Goal: Transaction & Acquisition: Subscribe to service/newsletter

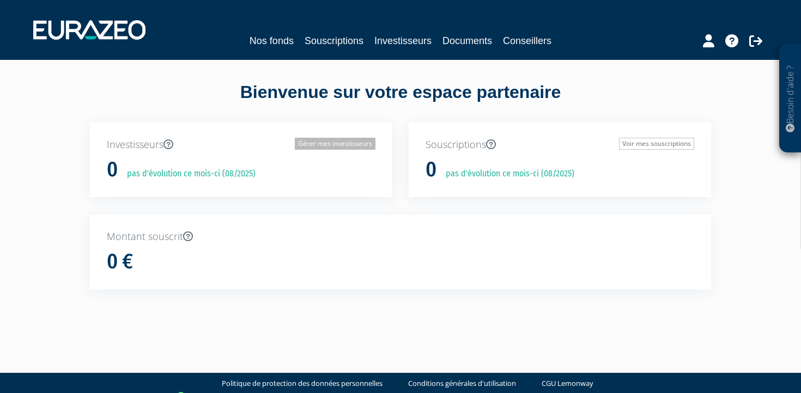
click at [344, 144] on link "Gérer mes investisseurs" at bounding box center [335, 144] width 81 height 12
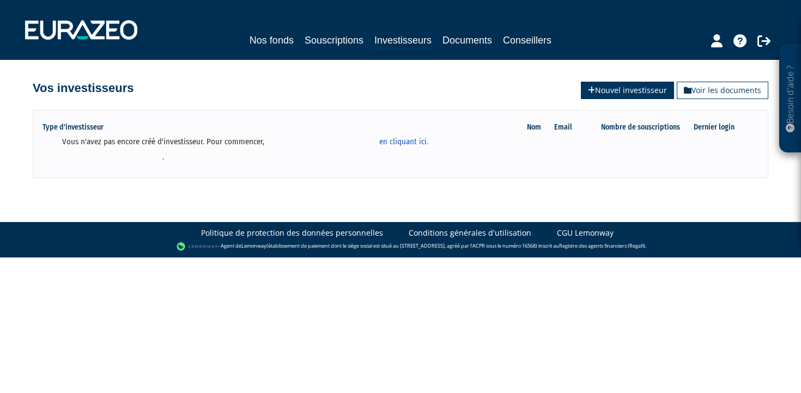
click at [606, 93] on link "Nouvel investisseur" at bounding box center [627, 90] width 93 height 17
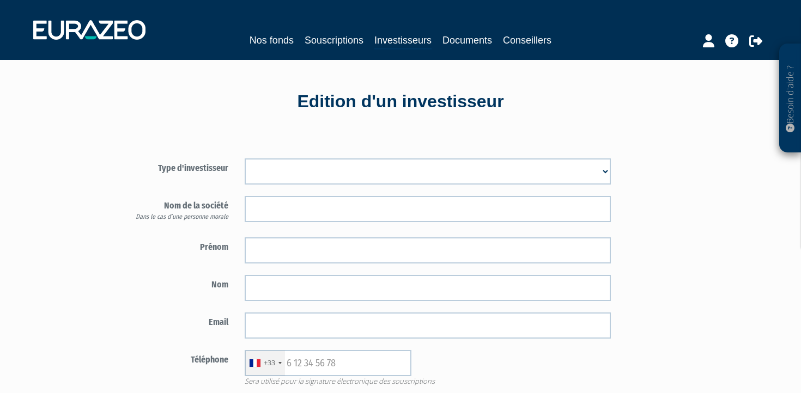
click at [309, 169] on select "Mr [PERSON_NAME] Société" at bounding box center [428, 172] width 366 height 26
select select "1"
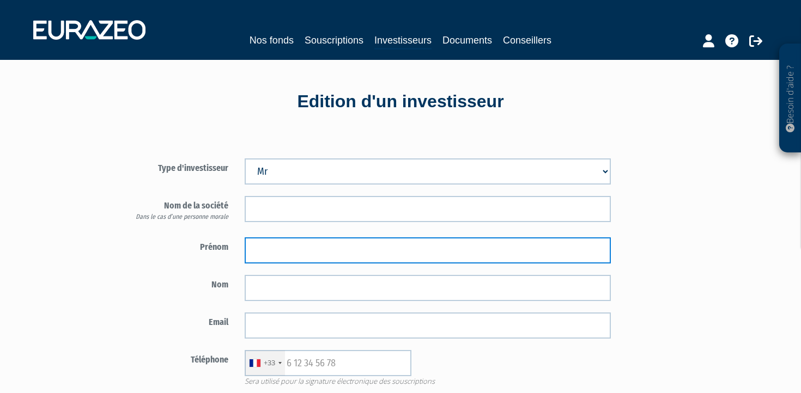
click at [289, 249] on input "text" at bounding box center [428, 251] width 366 height 26
type input "Grégory"
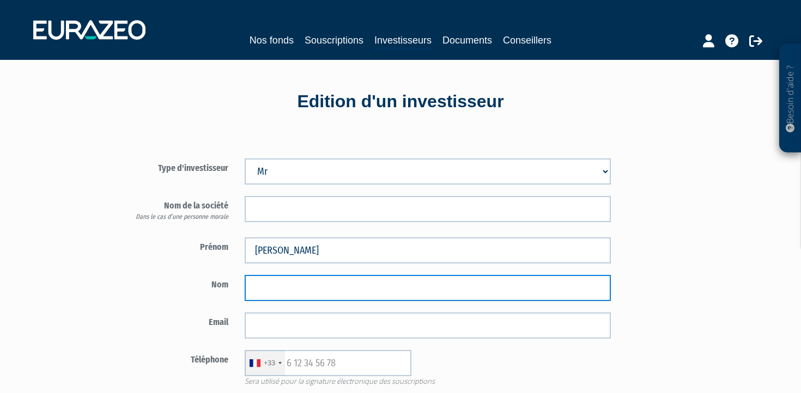
click at [337, 292] on input "text" at bounding box center [428, 288] width 366 height 26
type input "GALMICHE"
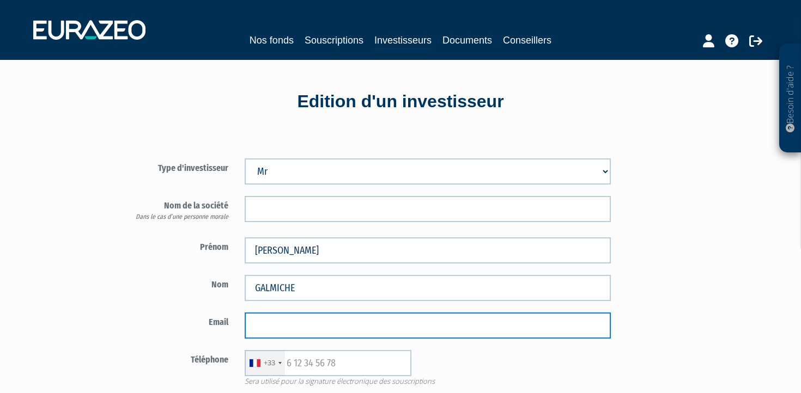
click at [300, 330] on input "email" at bounding box center [428, 326] width 366 height 26
paste input "[PERSON_NAME][EMAIL_ADDRESS][DOMAIN_NAME]"
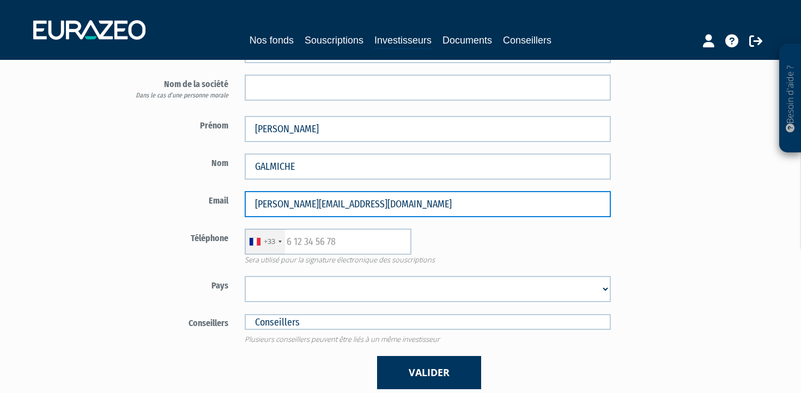
scroll to position [132, 0]
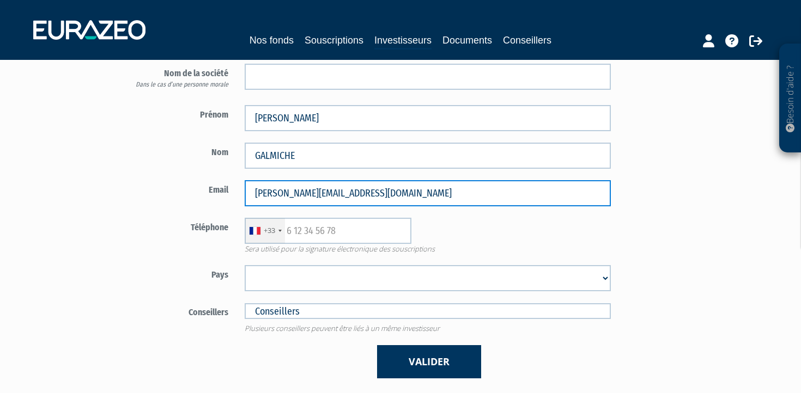
type input "[PERSON_NAME][EMAIL_ADDRESS][DOMAIN_NAME]"
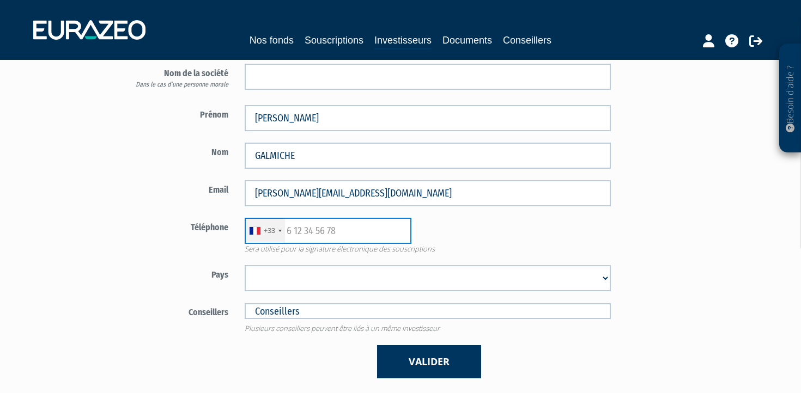
click at [357, 225] on input "text" at bounding box center [328, 231] width 167 height 26
paste input "06 86 35 22 30"
click at [290, 229] on input "06 86 35 22 30" at bounding box center [328, 231] width 167 height 26
type input "6 86 35 22 30"
click at [301, 270] on select "Afghanistan Afrique du Sud Albanie Algérie Allemagne Andorre Angola Anguilla An…" at bounding box center [428, 278] width 366 height 26
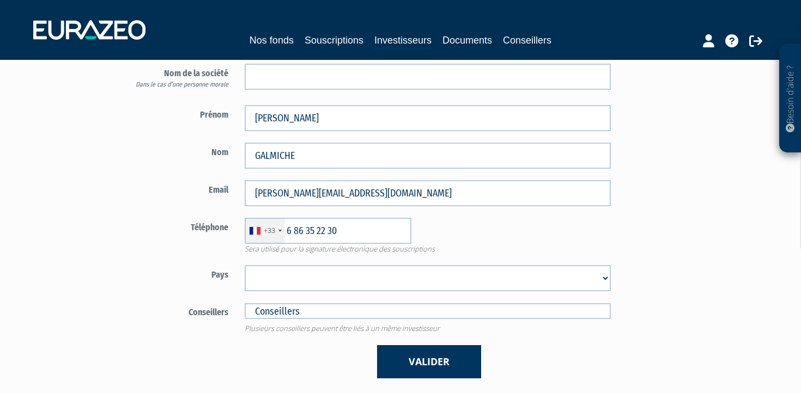
select select "75"
click at [381, 315] on input "text" at bounding box center [428, 311] width 366 height 16
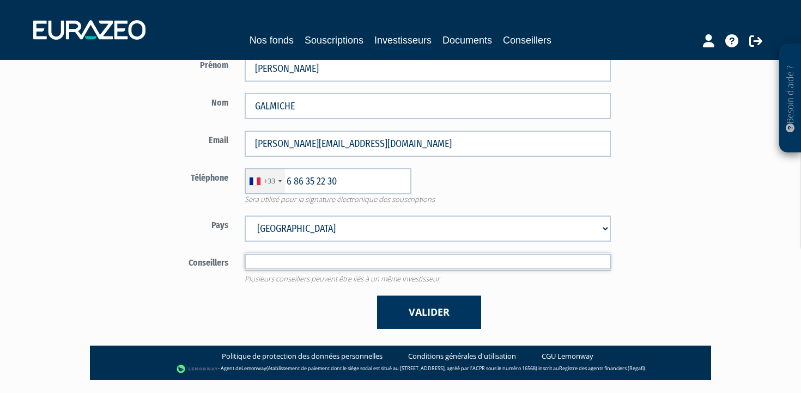
scroll to position [185, 0]
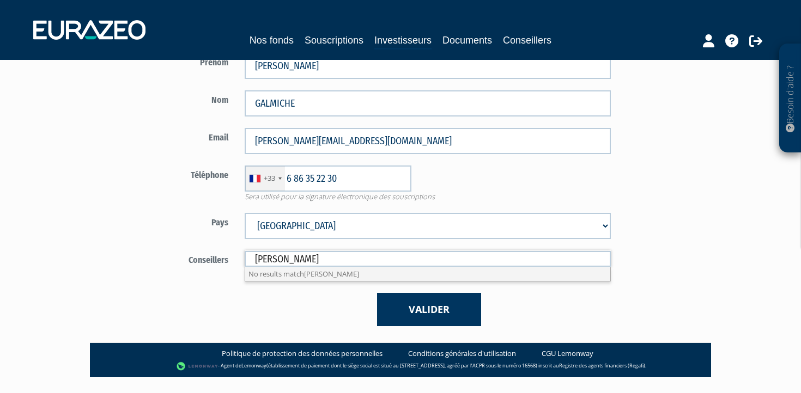
click at [284, 319] on div "Valider" at bounding box center [427, 309] width 383 height 33
type input "Conseillers"
click at [349, 257] on input "text" at bounding box center [428, 259] width 366 height 16
click at [334, 297] on div "Valider" at bounding box center [427, 309] width 383 height 33
type input "Conseillers"
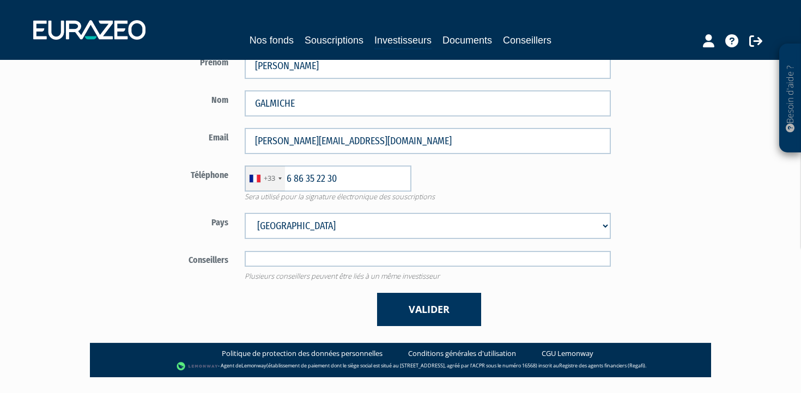
click at [345, 260] on input "text" at bounding box center [428, 259] width 366 height 16
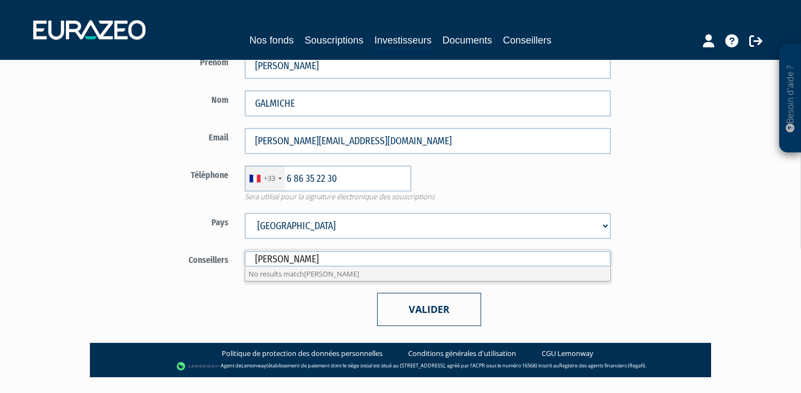
click at [412, 302] on button "Valider" at bounding box center [429, 309] width 104 height 33
type input "Conseillers"
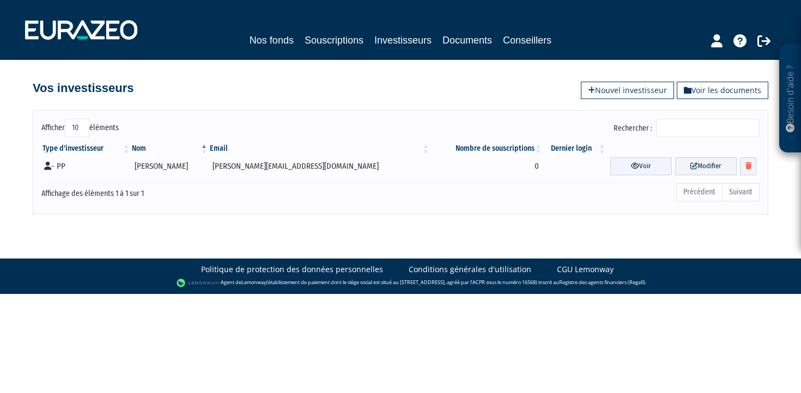
click at [617, 165] on link "Voir" at bounding box center [641, 166] width 62 height 18
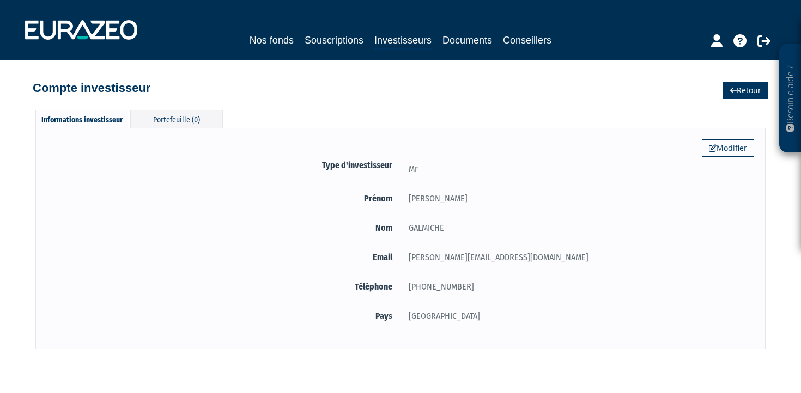
click at [737, 89] on link "Retour" at bounding box center [745, 90] width 45 height 17
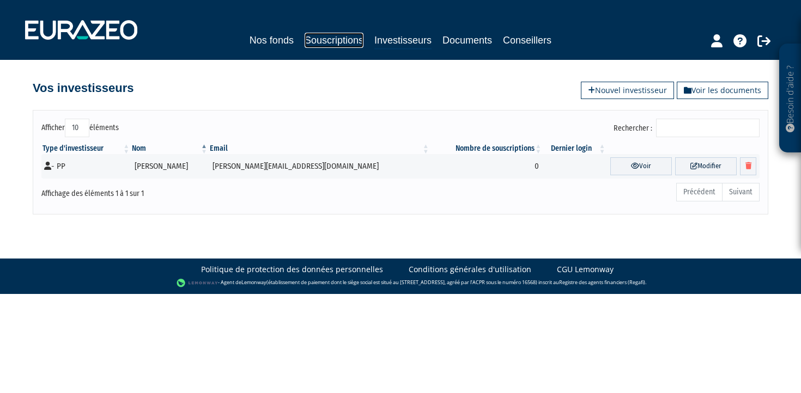
click at [339, 39] on link "Souscriptions" at bounding box center [334, 40] width 59 height 15
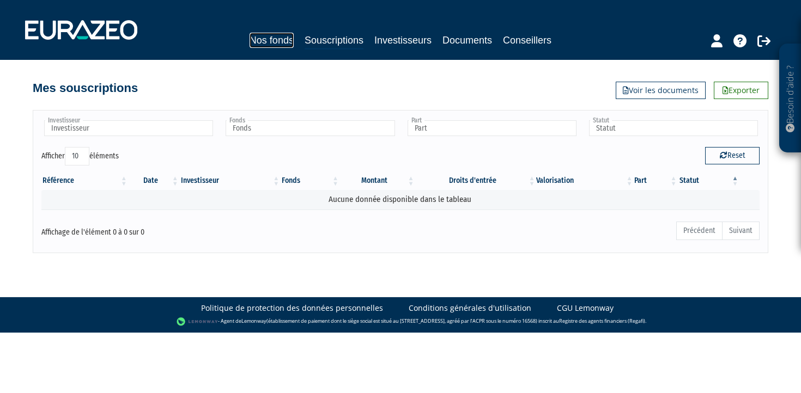
click at [279, 37] on link "Nos fonds" at bounding box center [272, 40] width 44 height 15
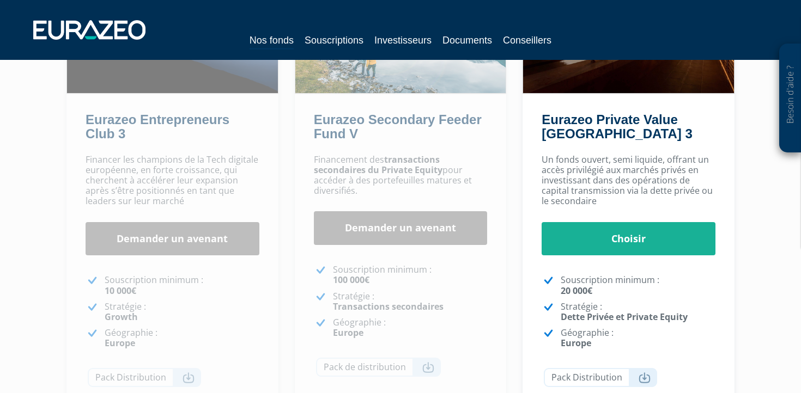
scroll to position [180, 0]
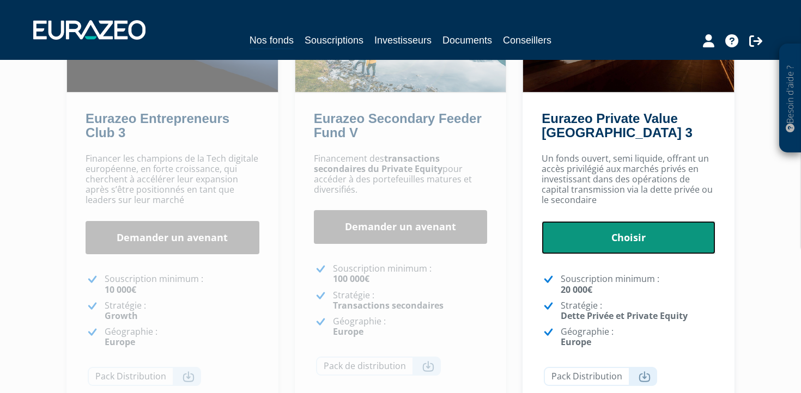
click at [632, 240] on link "Choisir" at bounding box center [629, 238] width 174 height 34
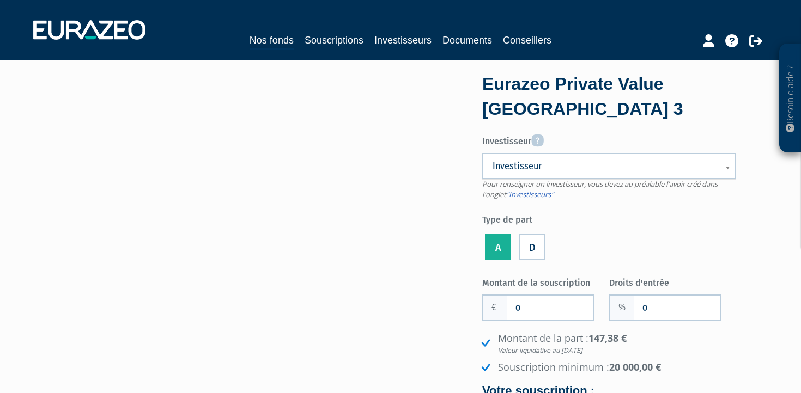
click at [620, 161] on span "Investisseur" at bounding box center [602, 166] width 218 height 13
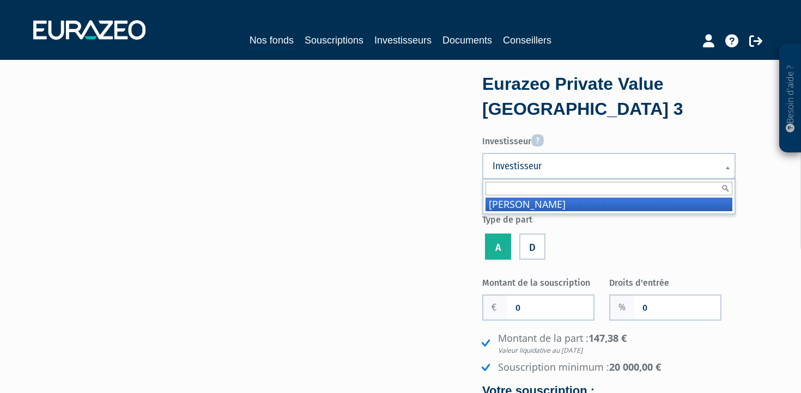
click at [589, 207] on li "GALMICHE Grégory" at bounding box center [608, 205] width 247 height 14
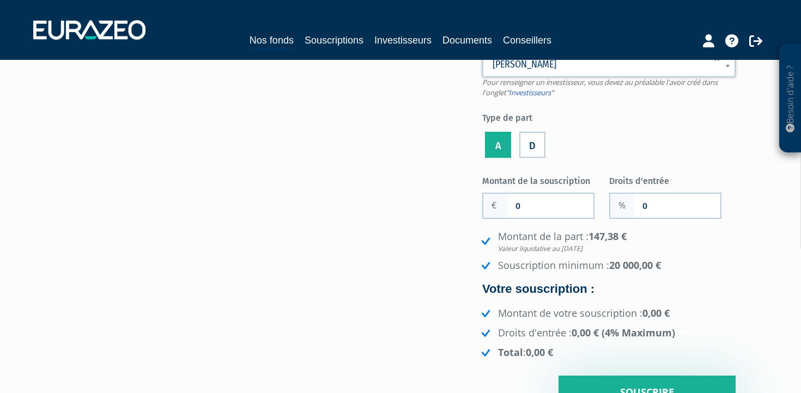
scroll to position [110, 0]
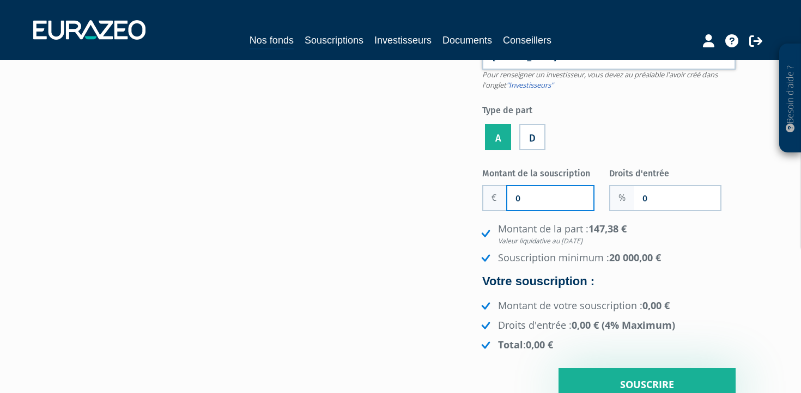
click at [545, 196] on input "0" at bounding box center [550, 198] width 86 height 24
type input "45 000"
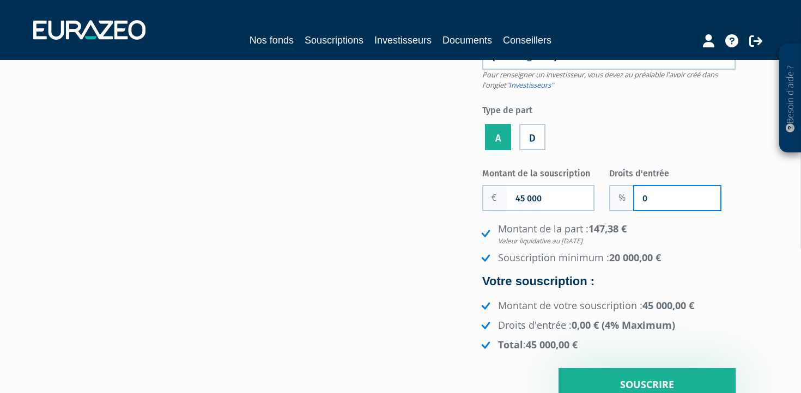
click at [660, 199] on input "0" at bounding box center [677, 198] width 86 height 24
type input "1.5"
click at [691, 236] on em "Valeur liquidative au 04/07/2025" at bounding box center [617, 240] width 238 height 9
click at [709, 270] on div "Montant de la part : 147,38 € Valeur liquidative au 04/07/2025 Souscription min…" at bounding box center [608, 287] width 253 height 130
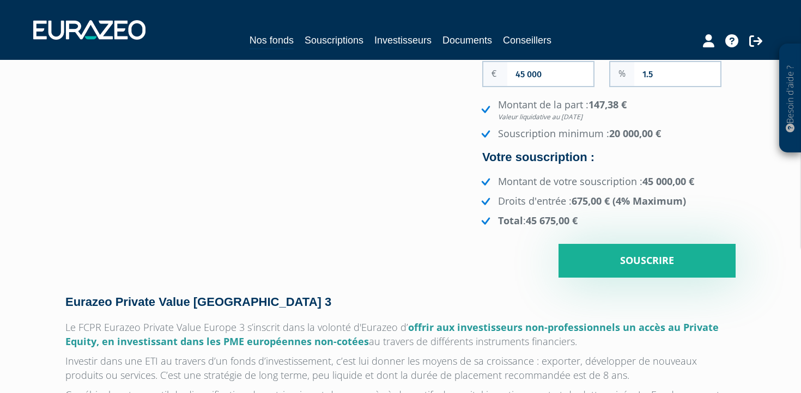
scroll to position [229, 0]
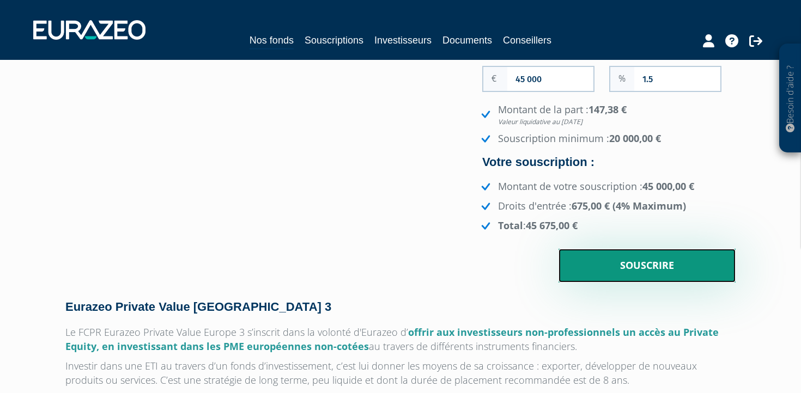
click at [627, 262] on input "Souscrire" at bounding box center [646, 266] width 177 height 34
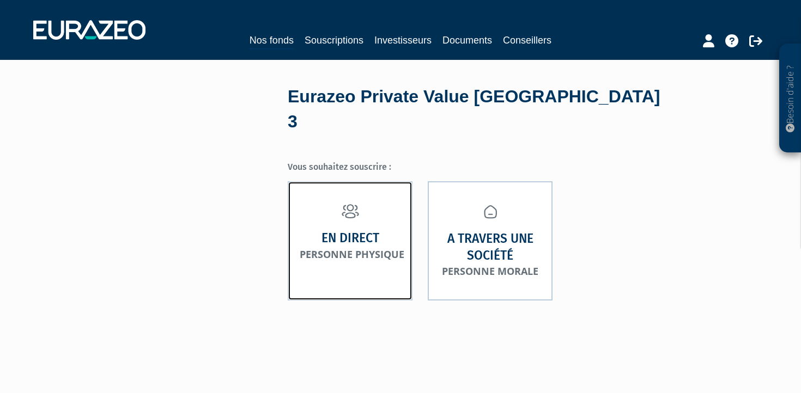
click at [366, 230] on strong "En direct" at bounding box center [350, 238] width 58 height 17
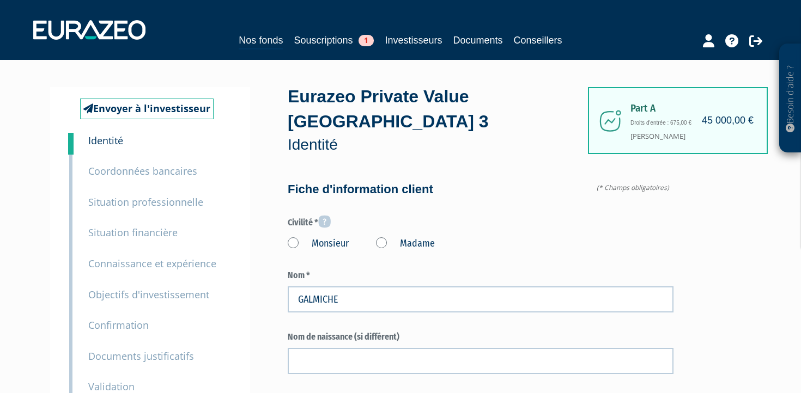
click at [294, 237] on label "Monsieur" at bounding box center [318, 244] width 61 height 14
click at [0, 0] on input "Monsieur" at bounding box center [0, 0] width 0 height 0
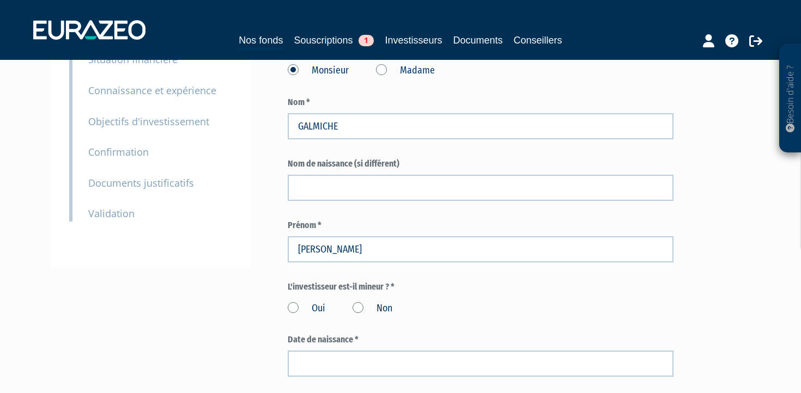
scroll to position [177, 0]
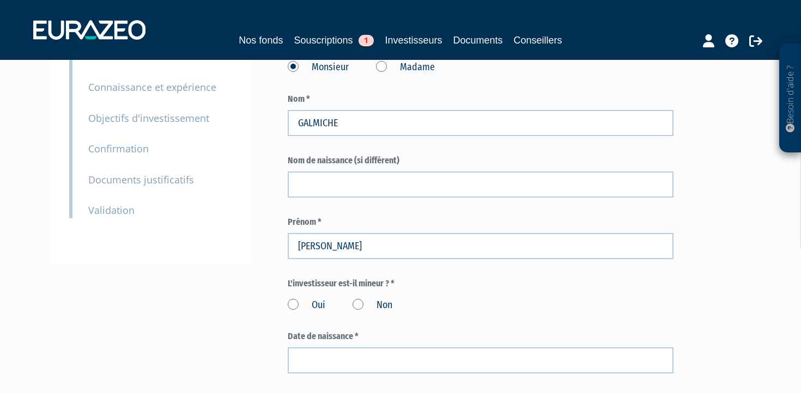
click at [358, 299] on label "Non" at bounding box center [373, 306] width 40 height 14
click at [0, 0] on input "Non" at bounding box center [0, 0] width 0 height 0
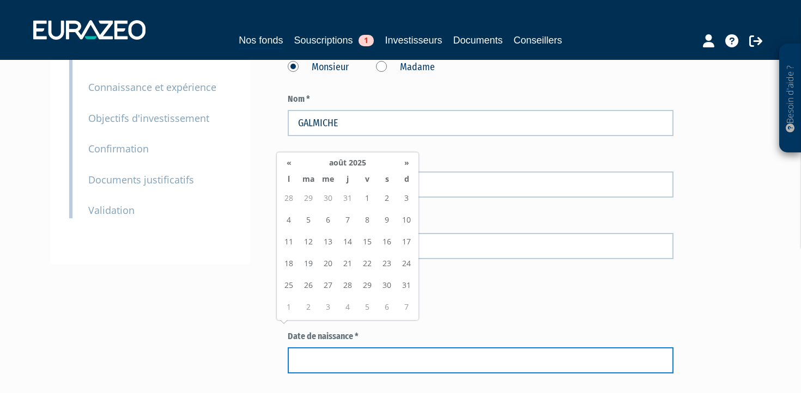
click at [340, 348] on input at bounding box center [481, 361] width 386 height 26
type input "25/09/1981"
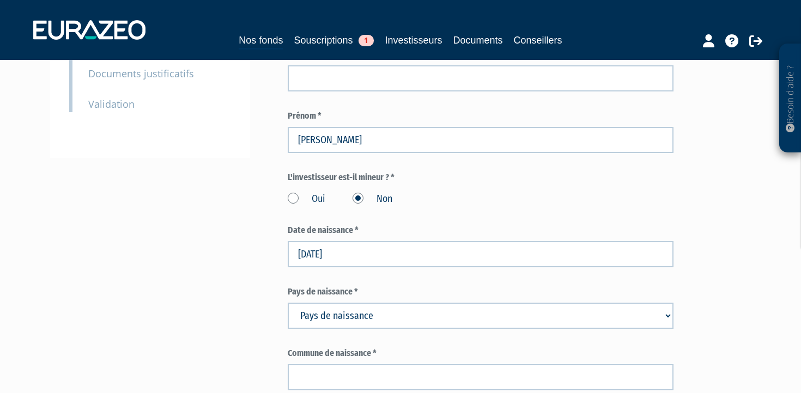
click at [453, 303] on select "Pays de naissance Afghanistan Afrique du Sud Albanie Algérie Allemagne Andorre" at bounding box center [481, 316] width 386 height 26
select select "75"
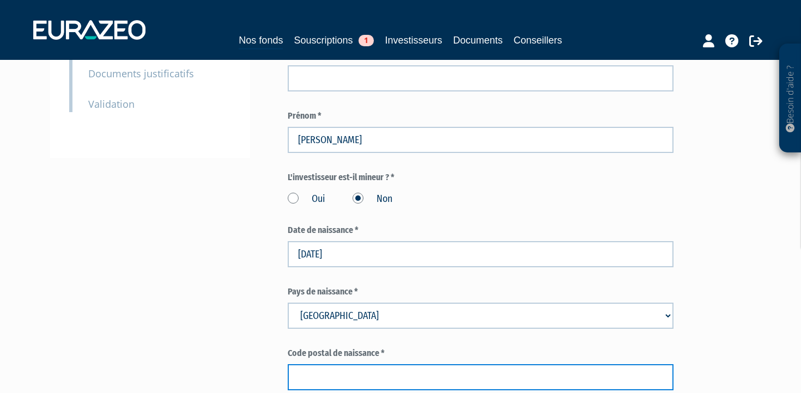
click at [427, 365] on input "text" at bounding box center [481, 378] width 386 height 26
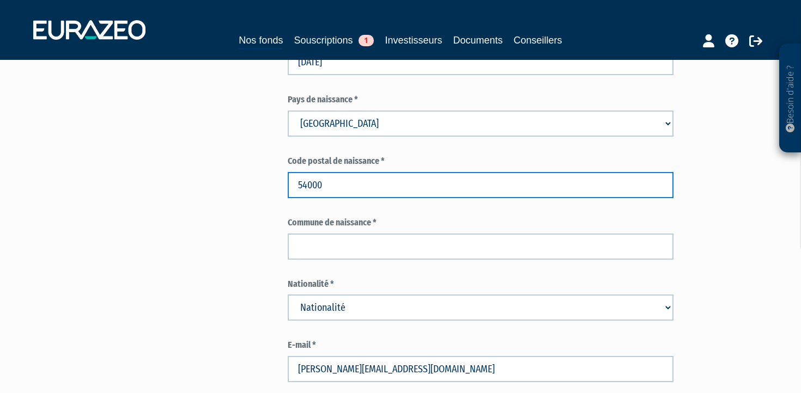
scroll to position [477, 0]
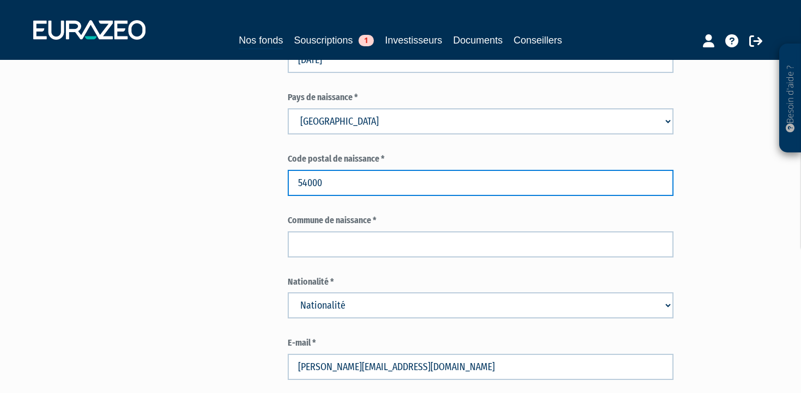
type input "54000"
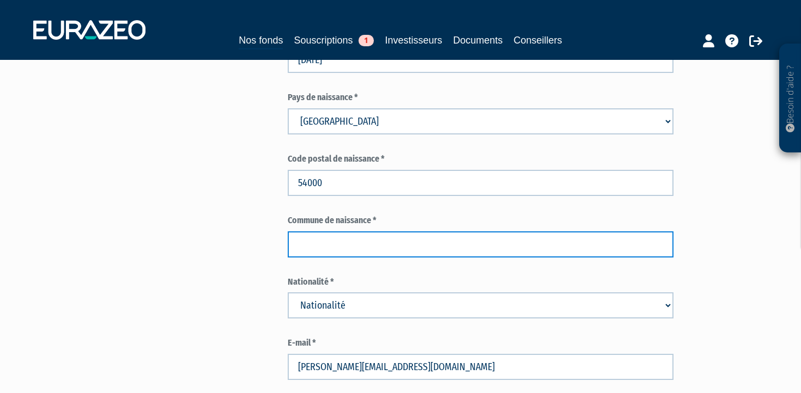
click at [378, 232] on input "text" at bounding box center [481, 245] width 386 height 26
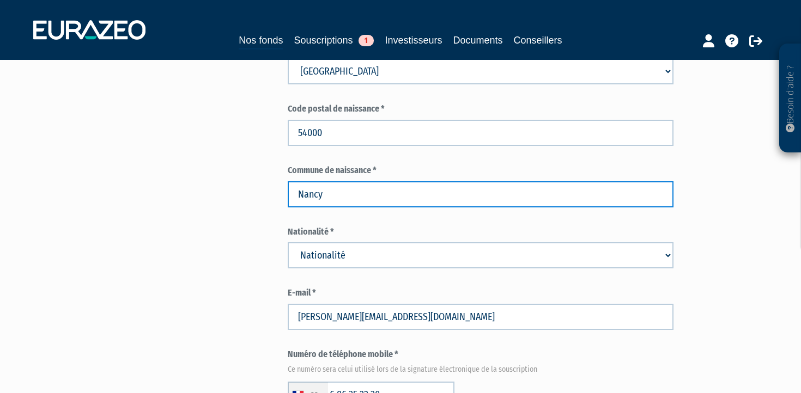
scroll to position [596, 0]
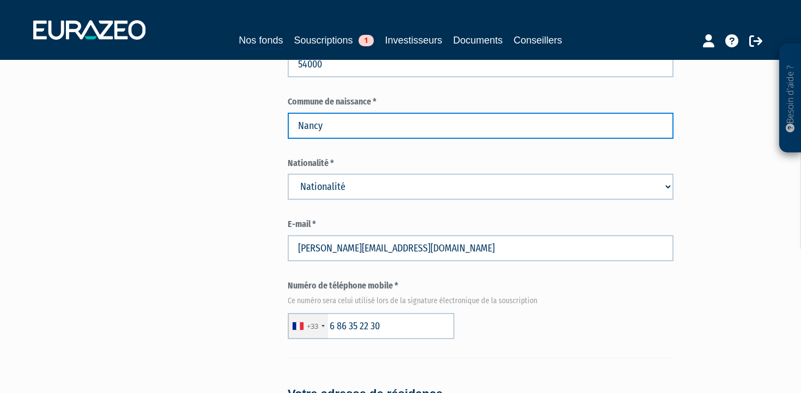
type input "Nancy"
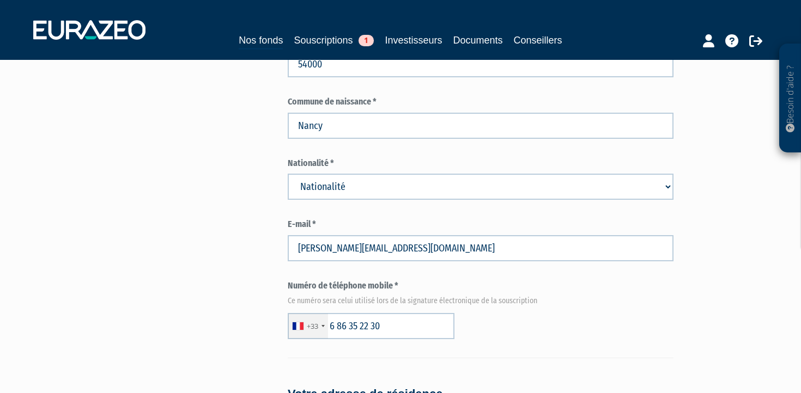
click at [398, 174] on select "Nationalité Afghanistan Afrique du Sud Albanie Algérie Allemagne Andorre" at bounding box center [481, 187] width 386 height 26
select select "75"
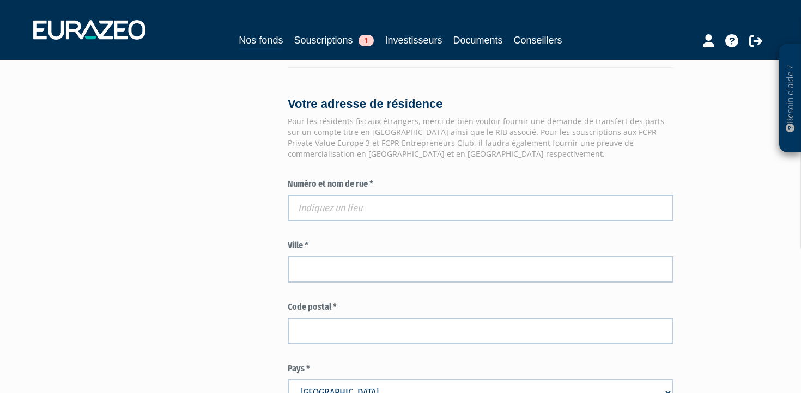
scroll to position [903, 0]
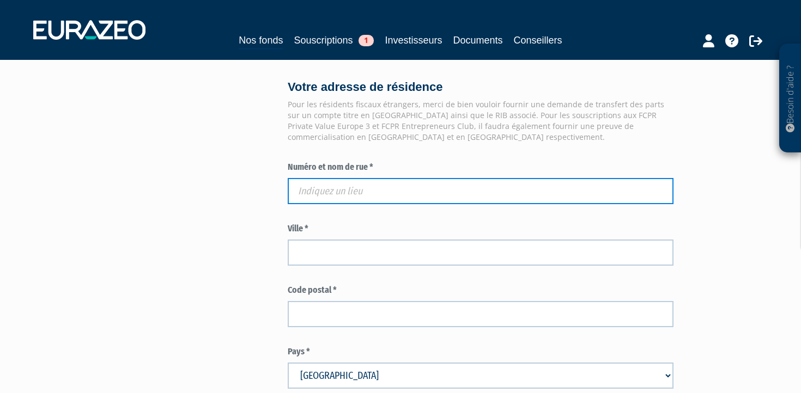
click at [393, 178] on input "text" at bounding box center [481, 191] width 386 height 26
paste input "65, avenue du président John Fitzgerald Kennedy"
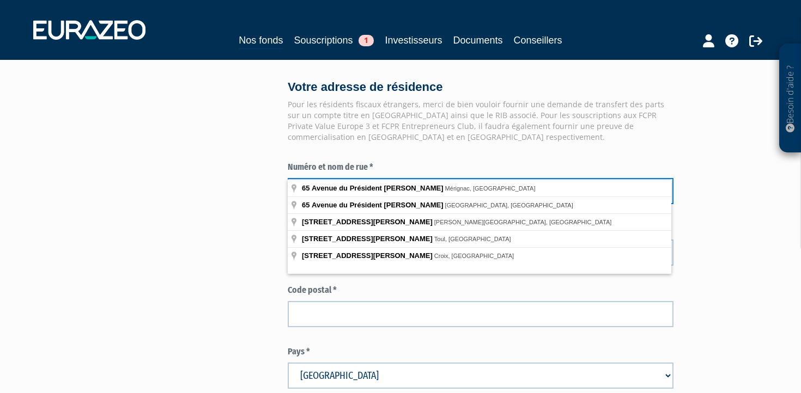
type input "65, avenue du président John Fitzgerald Kennedy"
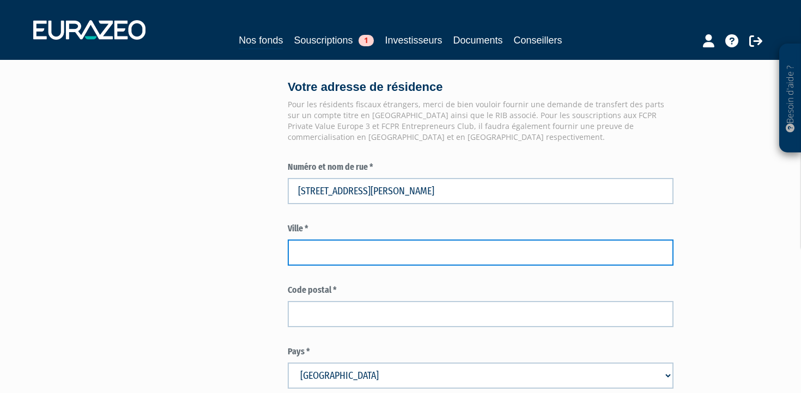
click at [331, 240] on input "text" at bounding box center [481, 253] width 386 height 26
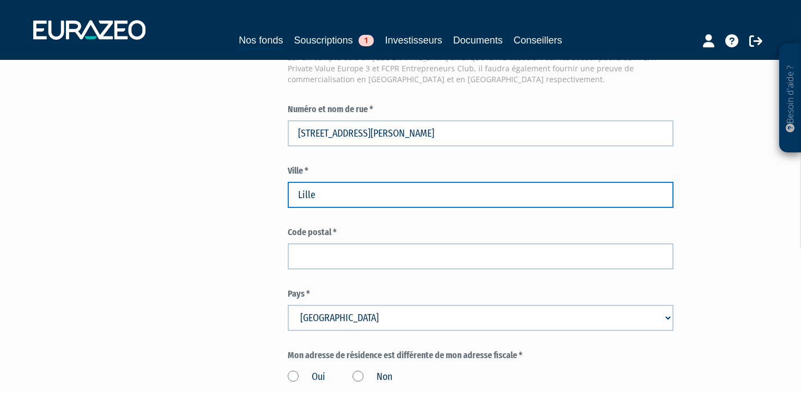
scroll to position [984, 0]
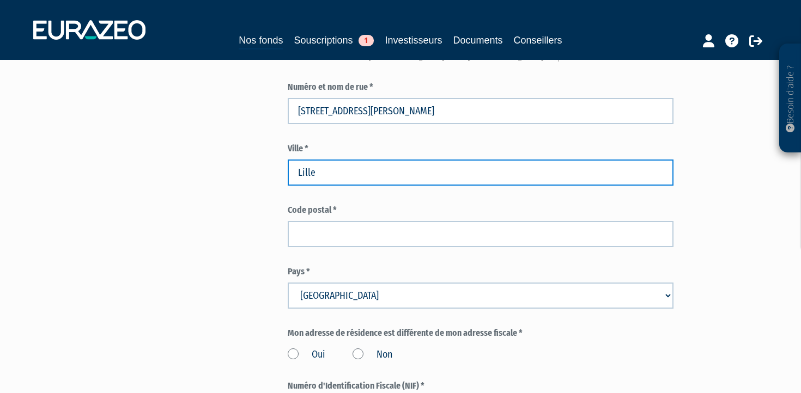
type input "Lille"
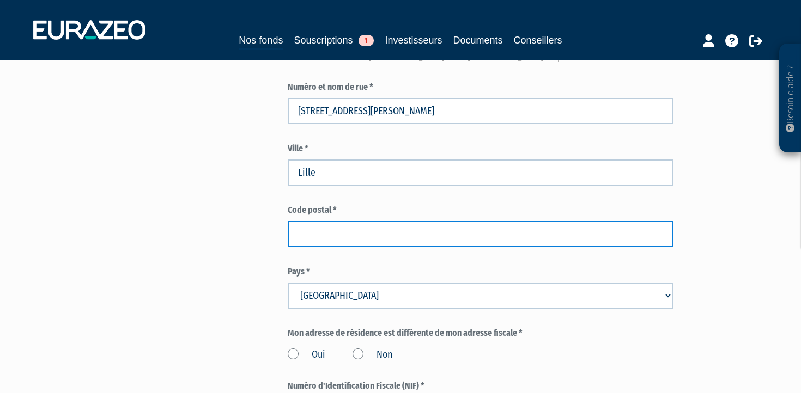
click at [353, 221] on input "text" at bounding box center [481, 234] width 386 height 26
click at [358, 221] on input "text" at bounding box center [481, 234] width 386 height 26
paste input "59800"
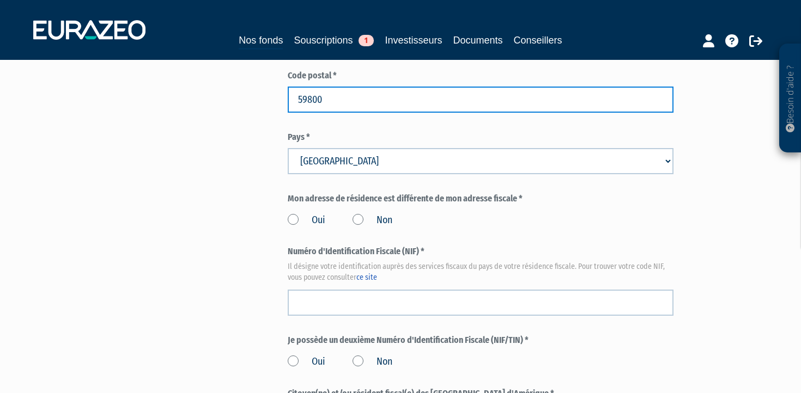
scroll to position [1120, 0]
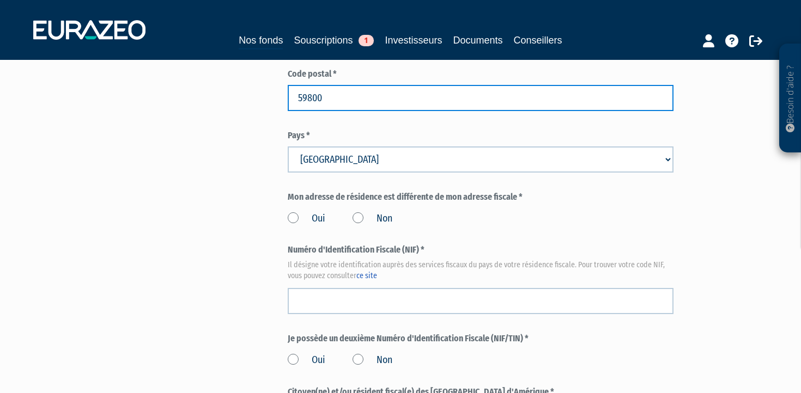
type input "59800"
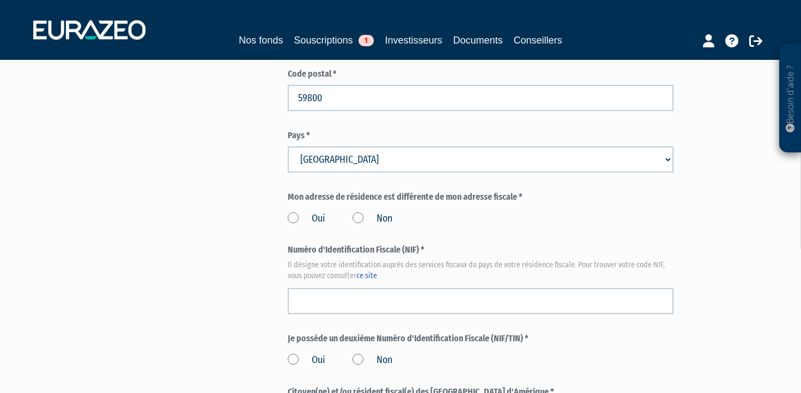
click at [357, 212] on label "Non" at bounding box center [373, 219] width 40 height 14
click at [0, 0] on input "Non" at bounding box center [0, 0] width 0 height 0
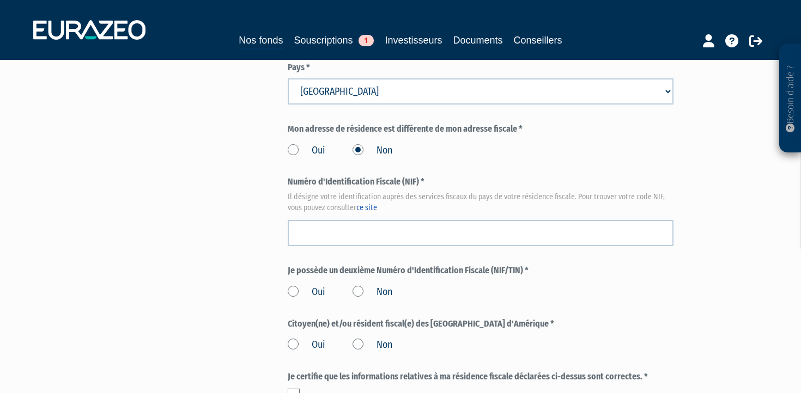
scroll to position [1198, 0]
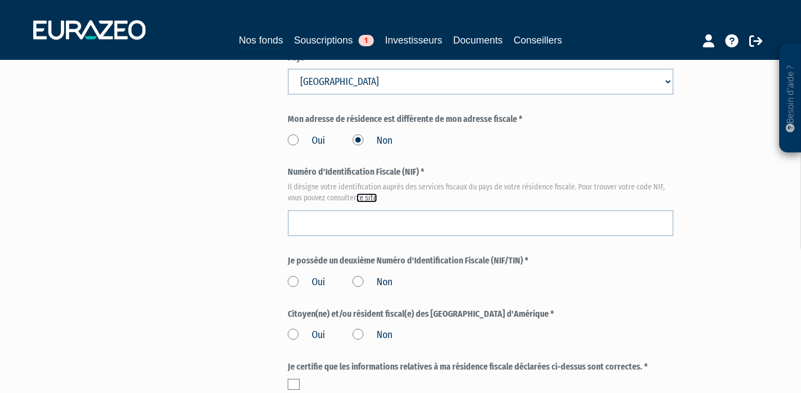
click at [370, 193] on link "ce site" at bounding box center [366, 197] width 21 height 9
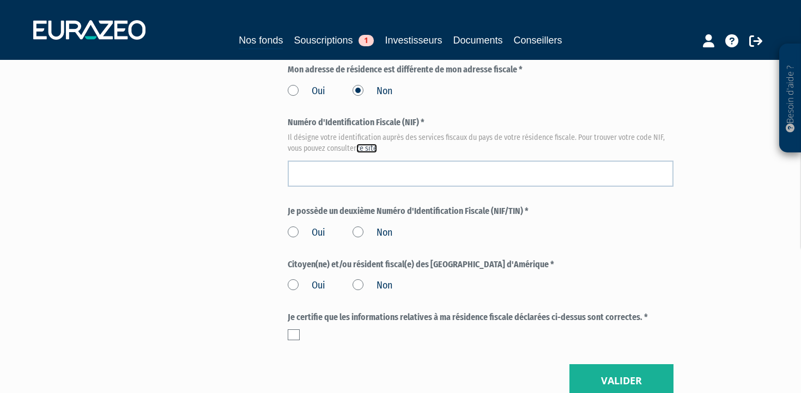
scroll to position [1249, 0]
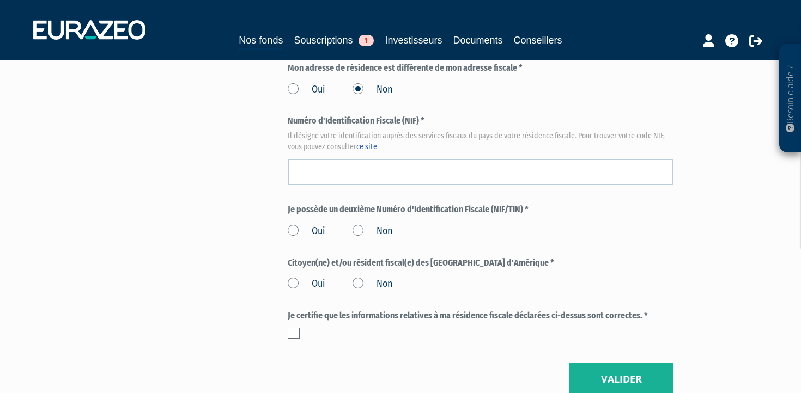
click at [360, 224] on label "Non" at bounding box center [373, 231] width 40 height 14
click at [0, 0] on input "Non" at bounding box center [0, 0] width 0 height 0
click at [358, 277] on label "Non" at bounding box center [373, 284] width 40 height 14
click at [0, 0] on input "Non" at bounding box center [0, 0] width 0 height 0
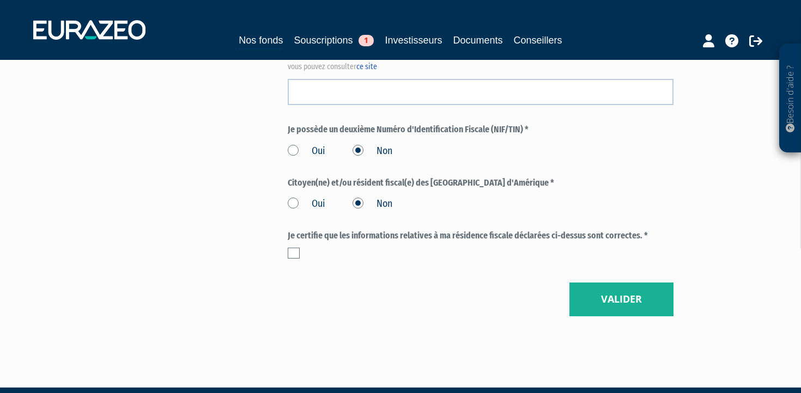
scroll to position [1333, 0]
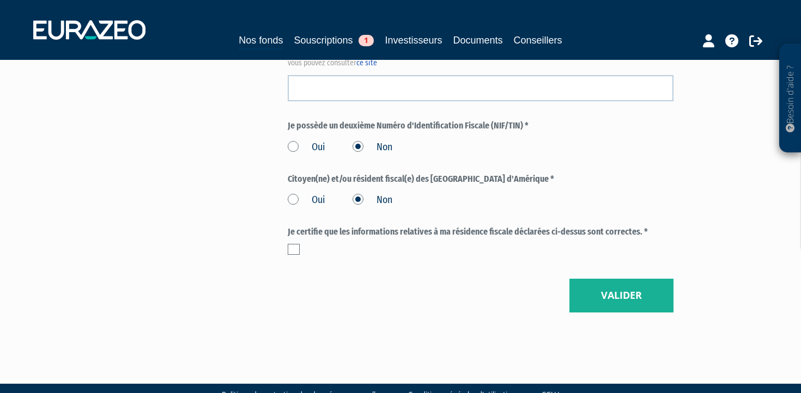
click at [293, 244] on label at bounding box center [294, 249] width 12 height 11
click at [0, 0] on input "checkbox" at bounding box center [0, 0] width 0 height 0
click at [606, 279] on button "Valider" at bounding box center [621, 296] width 104 height 34
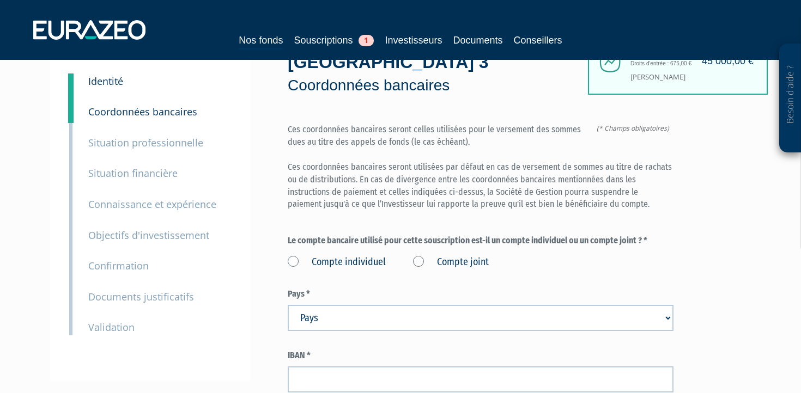
scroll to position [64, 0]
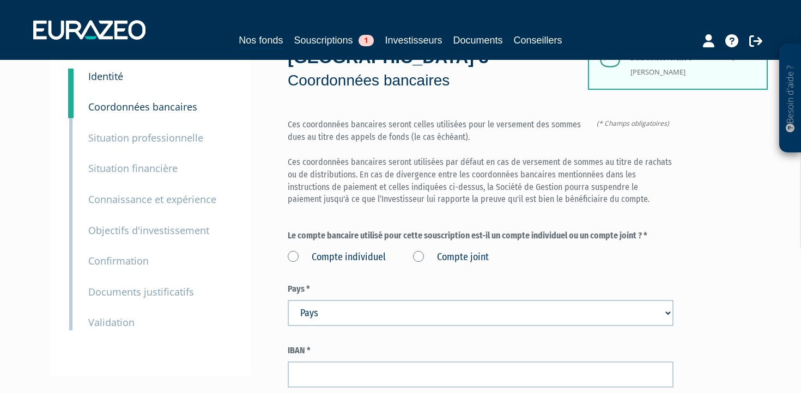
click at [297, 251] on label "Compte individuel" at bounding box center [337, 258] width 98 height 14
click at [0, 0] on individuel "Compte individuel" at bounding box center [0, 0] width 0 height 0
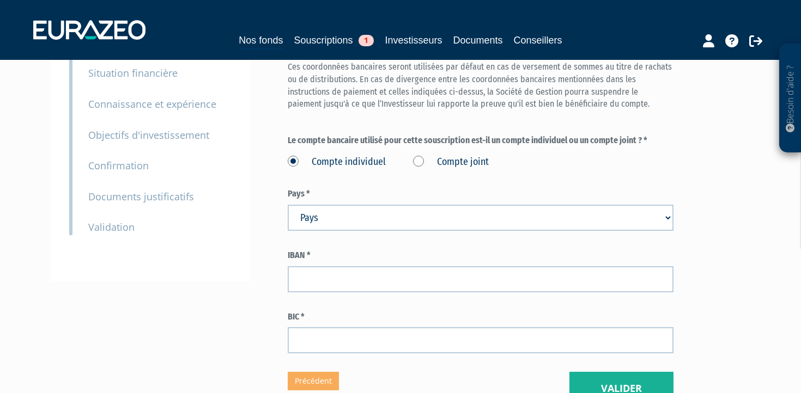
scroll to position [170, 0]
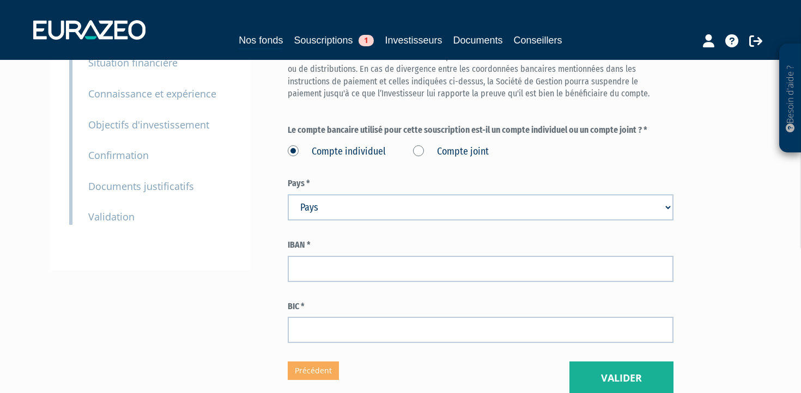
click at [349, 195] on select "Pays [GEOGRAPHIC_DATA] [GEOGRAPHIC_DATA] [GEOGRAPHIC_DATA] [GEOGRAPHIC_DATA] [G…" at bounding box center [481, 208] width 386 height 26
click at [347, 195] on select "Pays [GEOGRAPHIC_DATA] [GEOGRAPHIC_DATA] [GEOGRAPHIC_DATA] [GEOGRAPHIC_DATA] [G…" at bounding box center [481, 208] width 386 height 26
select select "75"
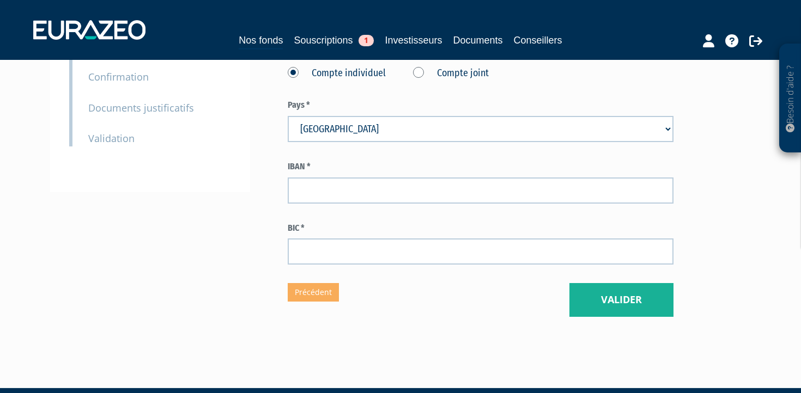
scroll to position [253, 0]
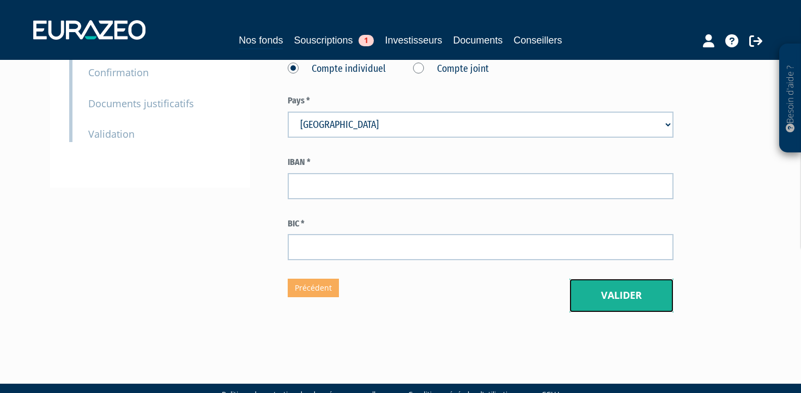
click at [619, 279] on button "Valider" at bounding box center [621, 296] width 104 height 34
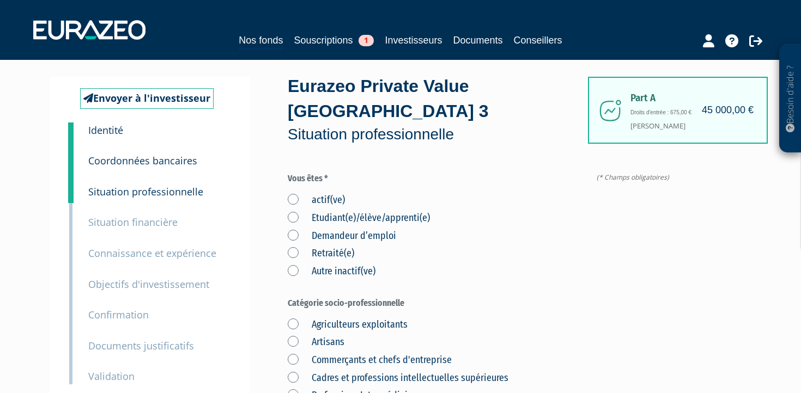
scroll to position [34, 0]
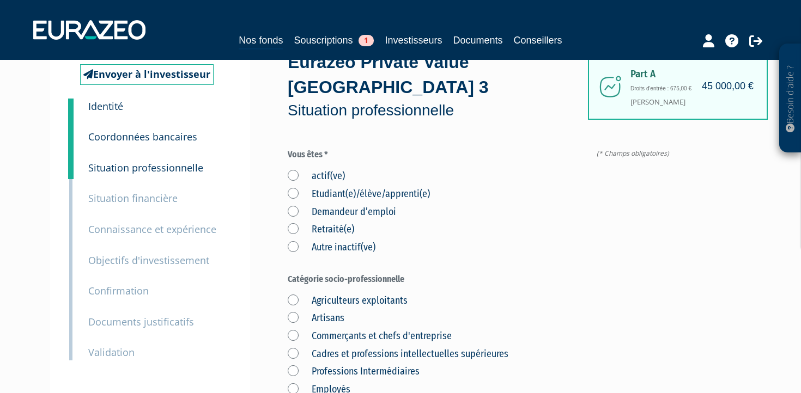
click at [293, 169] on label "actif(ve)" at bounding box center [316, 176] width 57 height 14
click at [0, 0] on input "actif(ve)" at bounding box center [0, 0] width 0 height 0
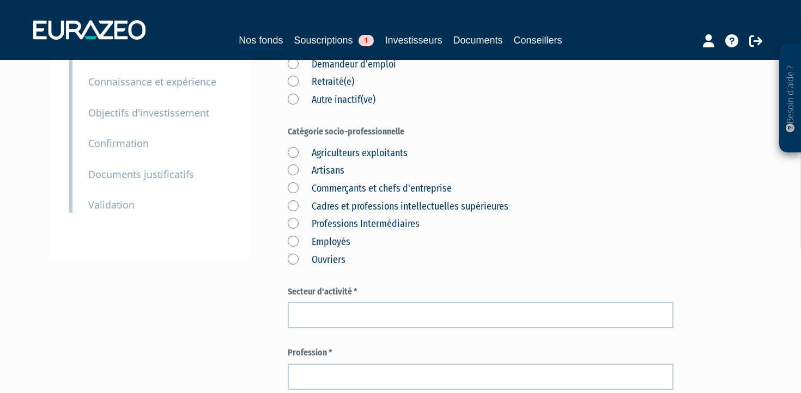
scroll to position [196, 0]
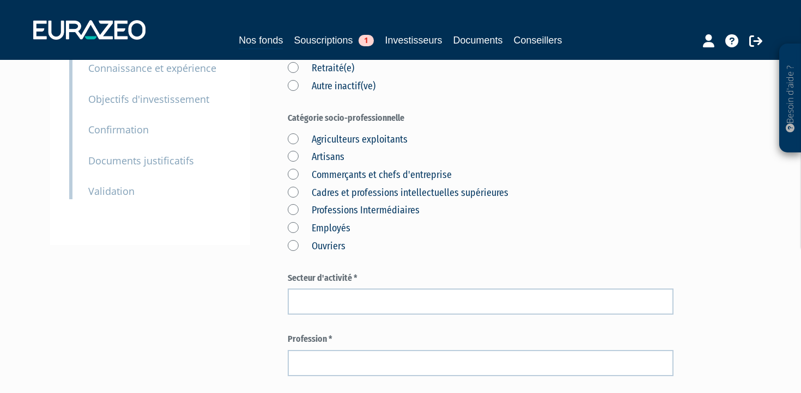
click at [291, 186] on label "Cadres et professions intellectuelles supérieures" at bounding box center [398, 193] width 221 height 14
click at [0, 0] on supérieures "Cadres et professions intellectuelles supérieures" at bounding box center [0, 0] width 0 height 0
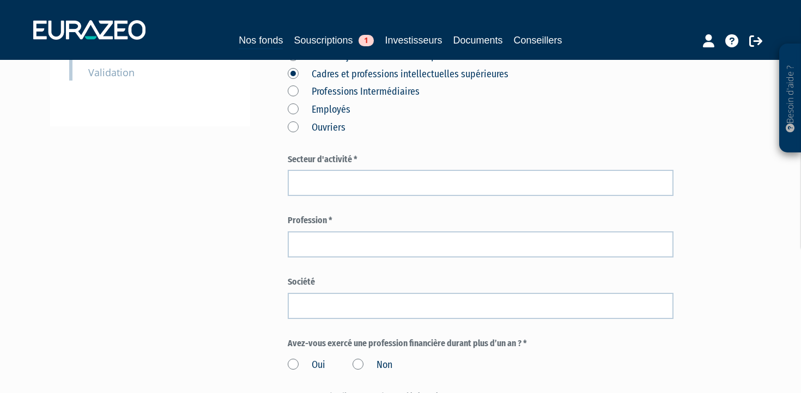
scroll to position [315, 0]
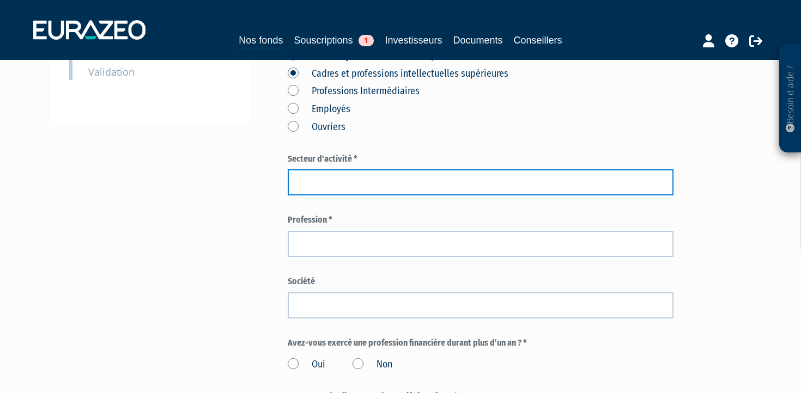
click at [372, 169] on input "text" at bounding box center [481, 182] width 386 height 26
paste input "ingénierie"
click at [299, 169] on input "ingénierie" at bounding box center [481, 182] width 386 height 26
type input "Ingénierie"
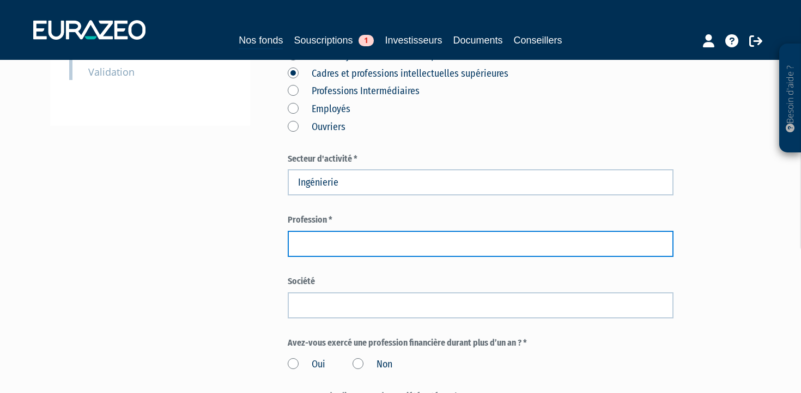
click at [319, 231] on input "text" at bounding box center [481, 244] width 386 height 26
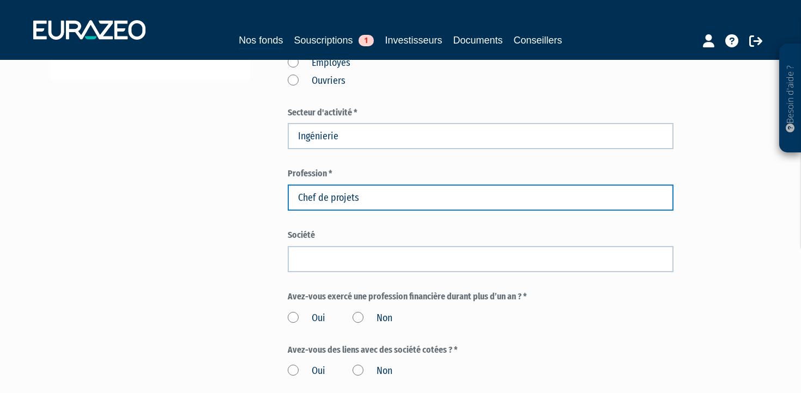
type input "Chef de projets"
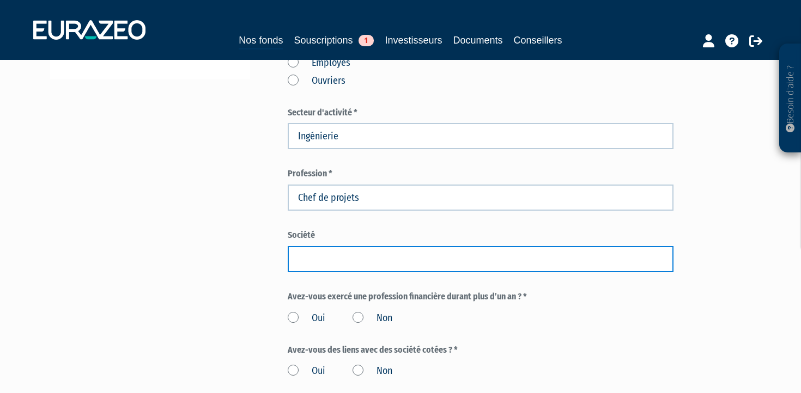
click at [380, 246] on input "text" at bounding box center [481, 259] width 386 height 26
paste input "Office of PEARL for Engineering & Operations Services"
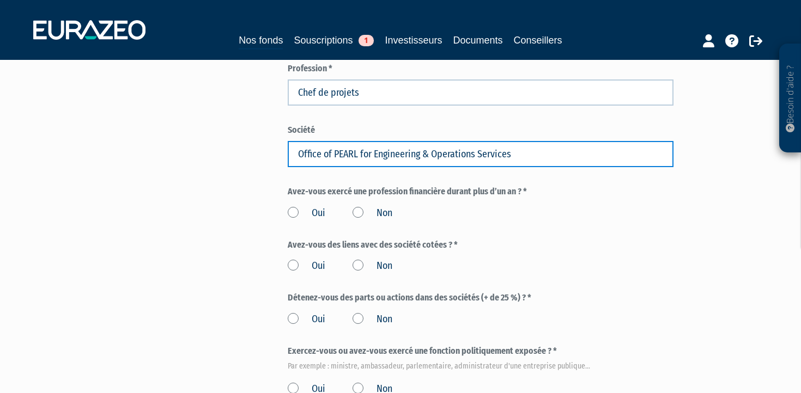
scroll to position [473, 0]
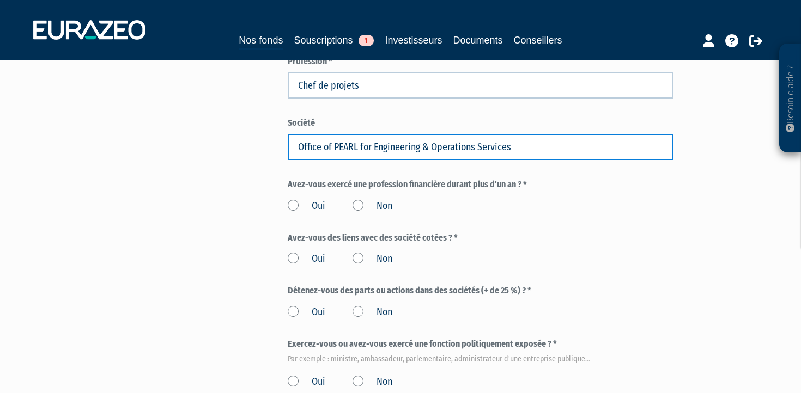
type input "Office of PEARL for Engineering & Operations Services"
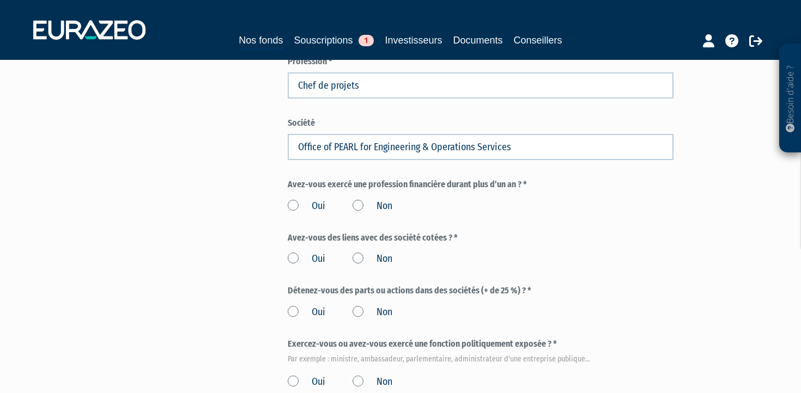
click at [360, 199] on label "Non" at bounding box center [373, 206] width 40 height 14
click at [0, 0] on input "Non" at bounding box center [0, 0] width 0 height 0
click at [360, 252] on label "Non" at bounding box center [373, 259] width 40 height 14
click at [0, 0] on input "Non" at bounding box center [0, 0] width 0 height 0
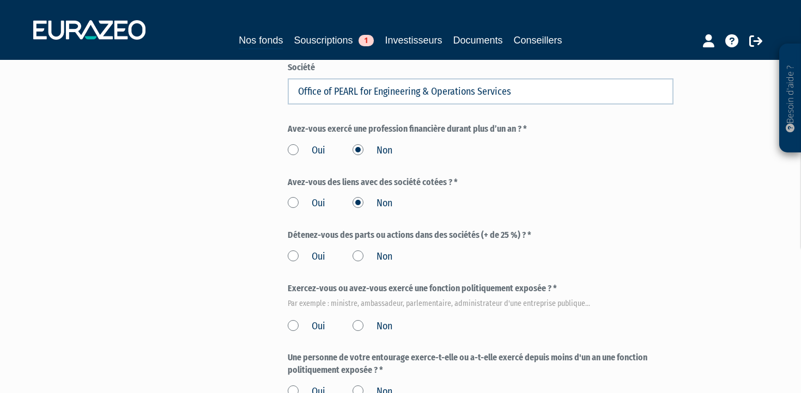
scroll to position [533, 0]
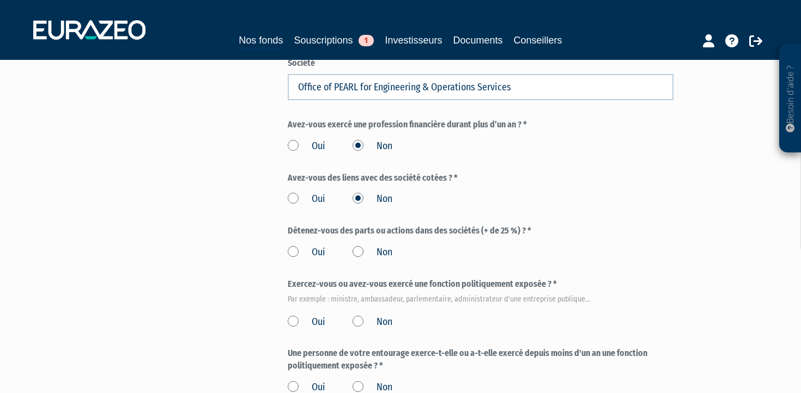
click at [360, 246] on label "Non" at bounding box center [373, 253] width 40 height 14
click at [0, 0] on input "Non" at bounding box center [0, 0] width 0 height 0
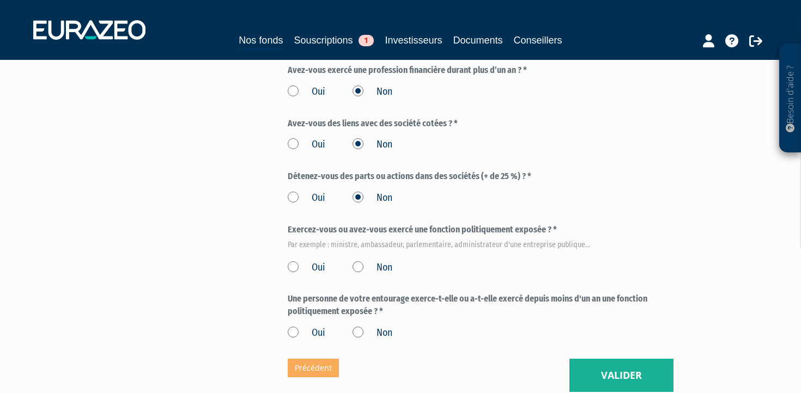
scroll to position [596, 0]
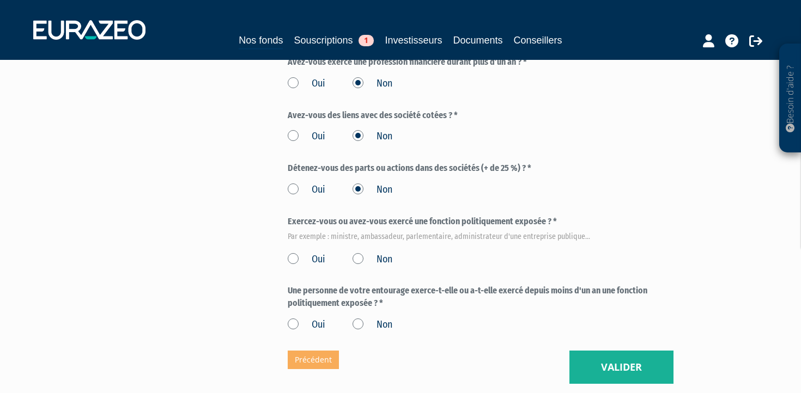
click at [359, 253] on label "Non" at bounding box center [373, 260] width 40 height 14
click at [0, 0] on input "Non" at bounding box center [0, 0] width 0 height 0
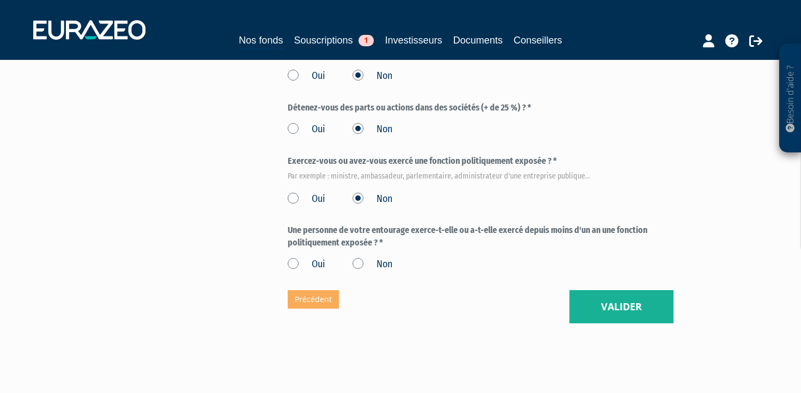
scroll to position [658, 0]
click at [359, 257] on label "Non" at bounding box center [373, 264] width 40 height 14
click at [0, 0] on input "Non" at bounding box center [0, 0] width 0 height 0
click at [593, 289] on button "Valider" at bounding box center [621, 306] width 104 height 34
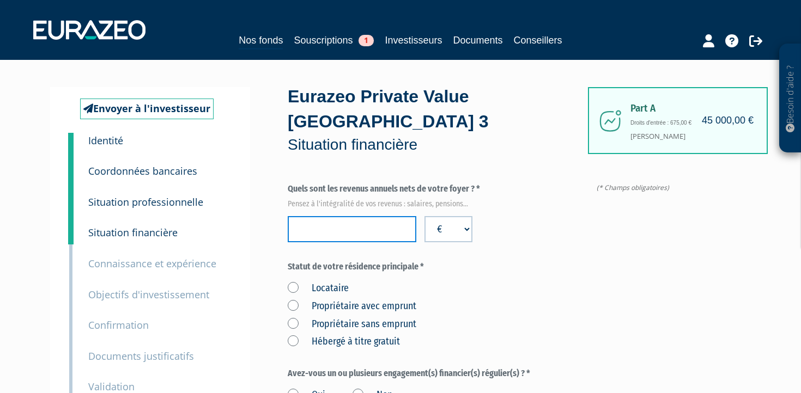
click at [374, 216] on input "number" at bounding box center [352, 229] width 129 height 26
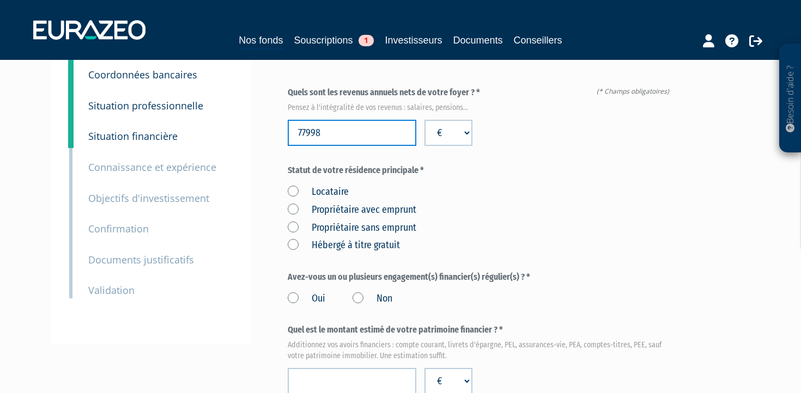
scroll to position [97, 0]
type input "77998"
click at [294, 185] on label "Locataire" at bounding box center [318, 192] width 61 height 14
click at [0, 0] on input "Locataire" at bounding box center [0, 0] width 0 height 0
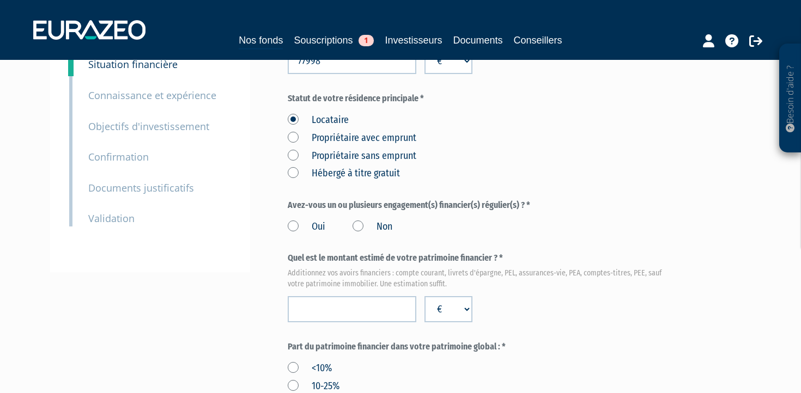
scroll to position [170, 0]
click at [360, 218] on label "Non" at bounding box center [373, 225] width 40 height 14
click at [0, 0] on input "Non" at bounding box center [0, 0] width 0 height 0
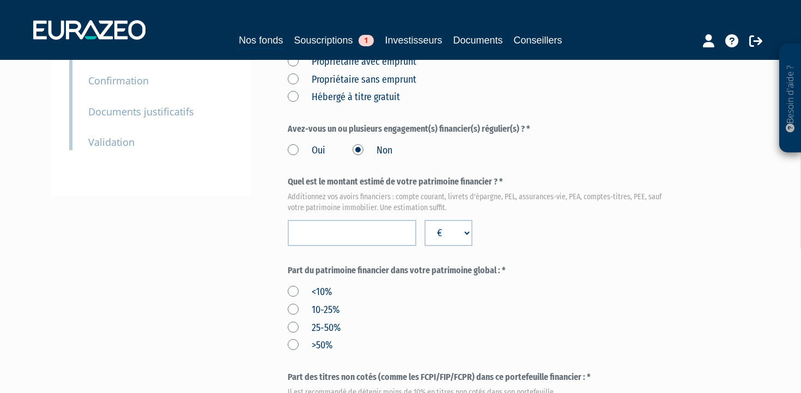
scroll to position [258, 0]
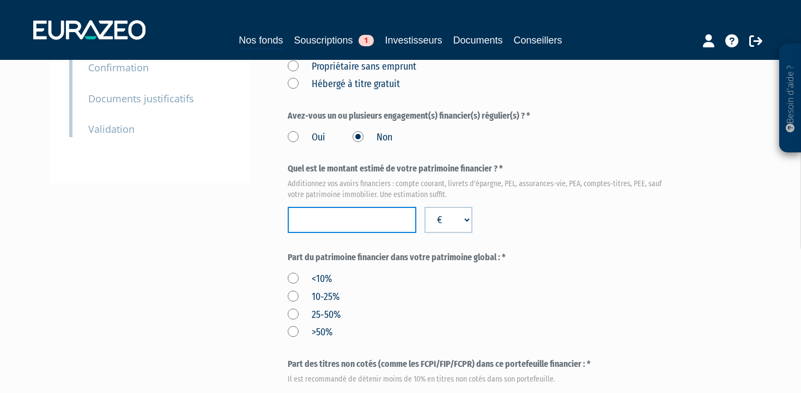
click at [366, 207] on input "number" at bounding box center [352, 220] width 129 height 26
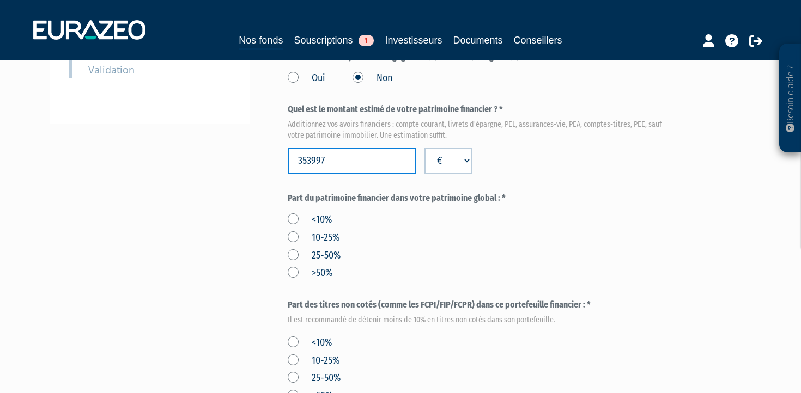
scroll to position [326, 0]
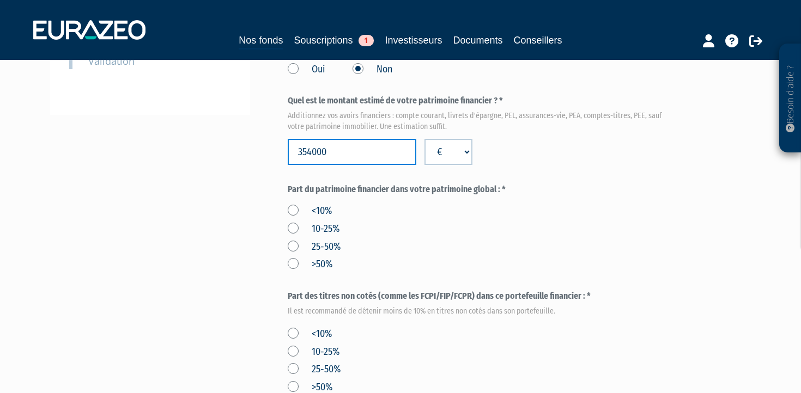
type input "354000"
click at [418, 226] on div "<10% 10-25% 25-50% >50%" at bounding box center [481, 236] width 386 height 71
click at [294, 258] on label ">50%" at bounding box center [310, 265] width 45 height 14
click at [0, 0] on input ">50%" at bounding box center [0, 0] width 0 height 0
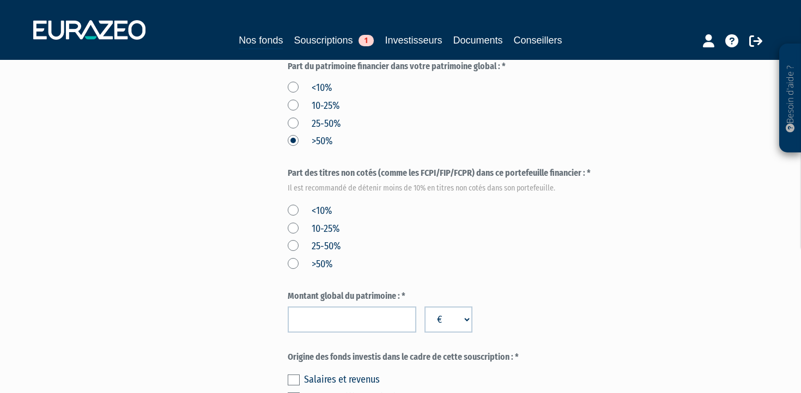
scroll to position [452, 0]
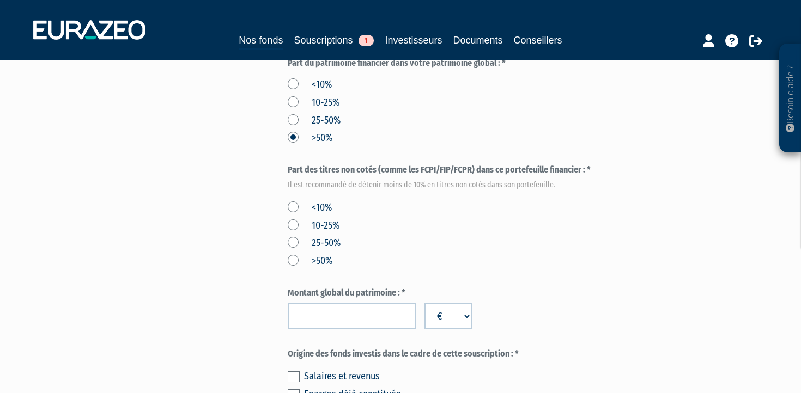
click at [294, 201] on label "<10%" at bounding box center [310, 208] width 44 height 14
click at [0, 0] on input "<10%" at bounding box center [0, 0] width 0 height 0
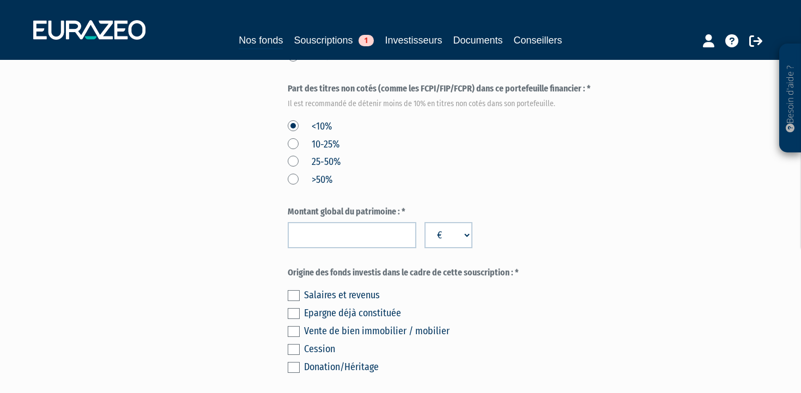
scroll to position [543, 0]
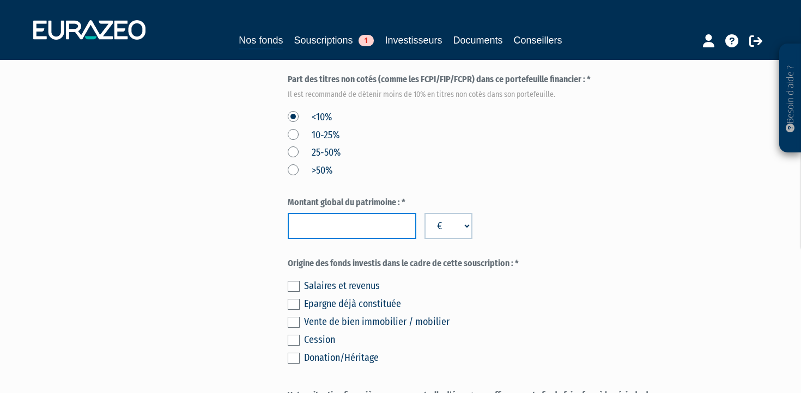
click at [368, 213] on input "number" at bounding box center [352, 226] width 129 height 26
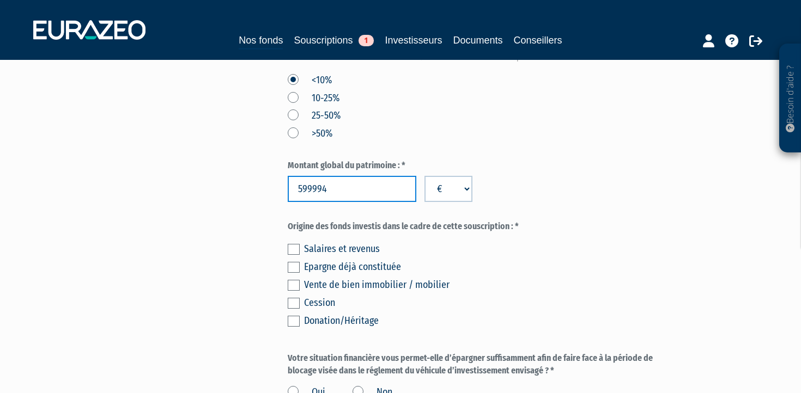
scroll to position [587, 0]
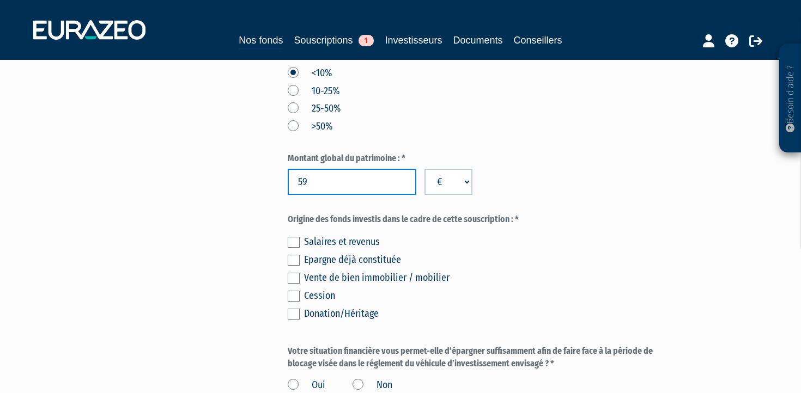
type input "5"
type input "600000"
click at [586, 270] on div "Vente de bien immobilier / mobilier" at bounding box center [488, 277] width 369 height 15
click at [464, 169] on select "€ $ £" at bounding box center [448, 182] width 48 height 26
click at [552, 153] on div "Montant global du patrimoine : * 600000 € $ £" at bounding box center [481, 174] width 386 height 43
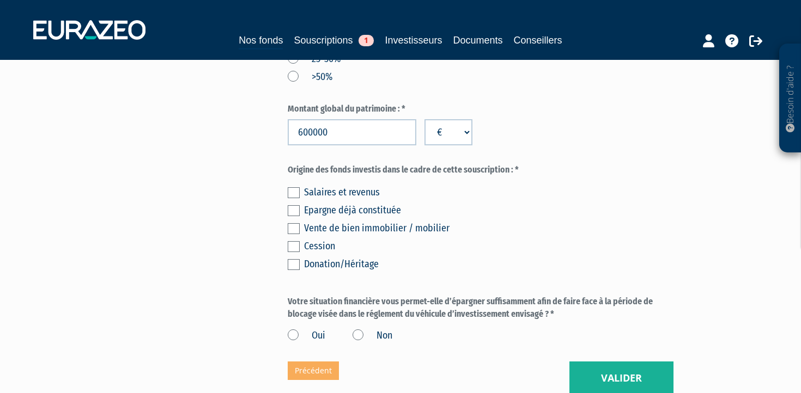
scroll to position [638, 0]
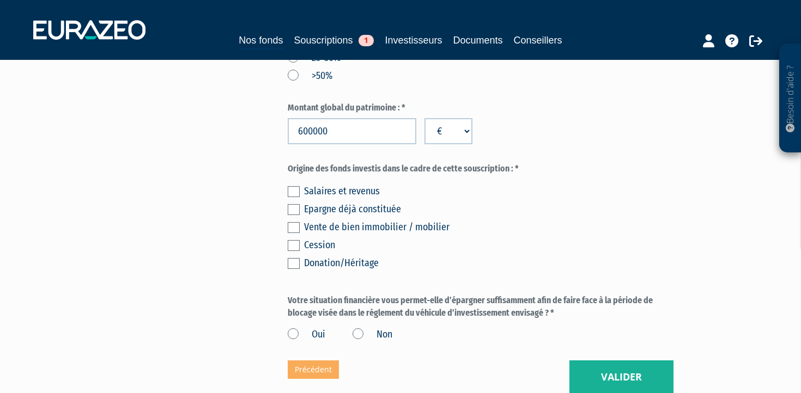
click at [293, 204] on label at bounding box center [294, 209] width 12 height 11
click at [0, 0] on input "checkbox" at bounding box center [0, 0] width 0 height 0
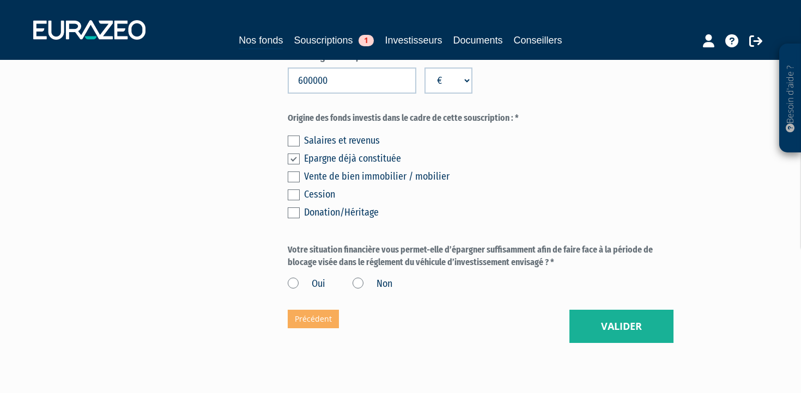
scroll to position [699, 0]
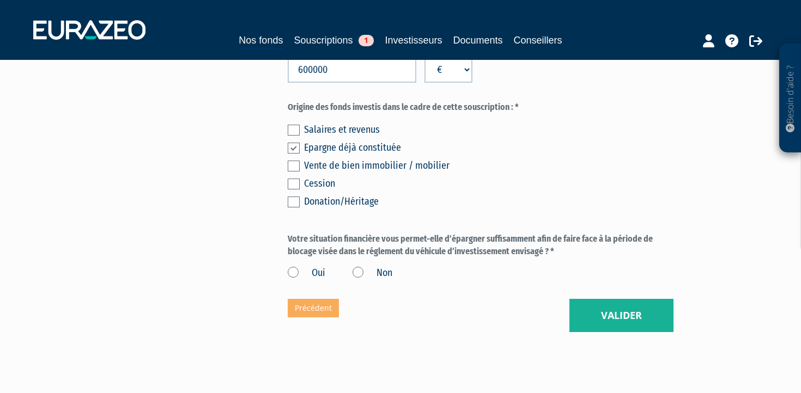
click at [294, 266] on label "Oui" at bounding box center [307, 273] width 38 height 14
click at [0, 0] on input "Oui" at bounding box center [0, 0] width 0 height 0
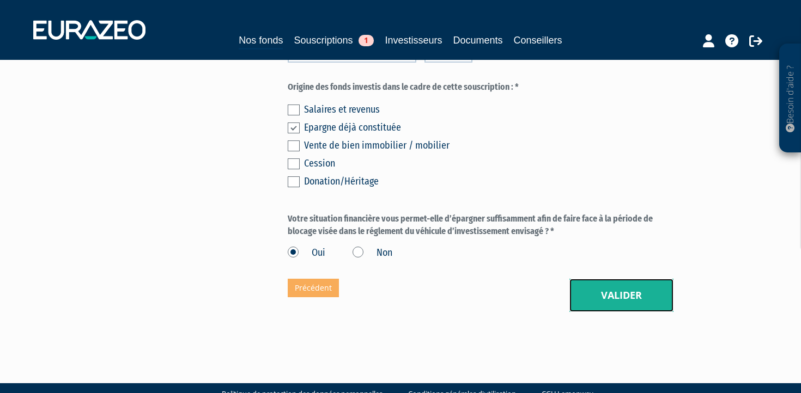
click at [606, 279] on button "Valider" at bounding box center [621, 296] width 104 height 34
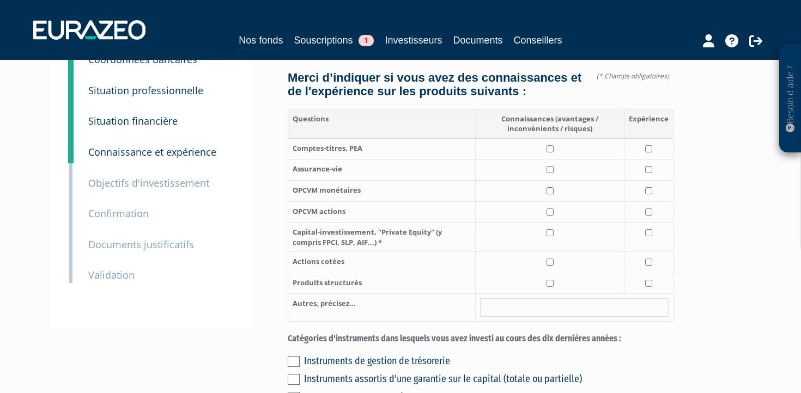
scroll to position [94, 0]
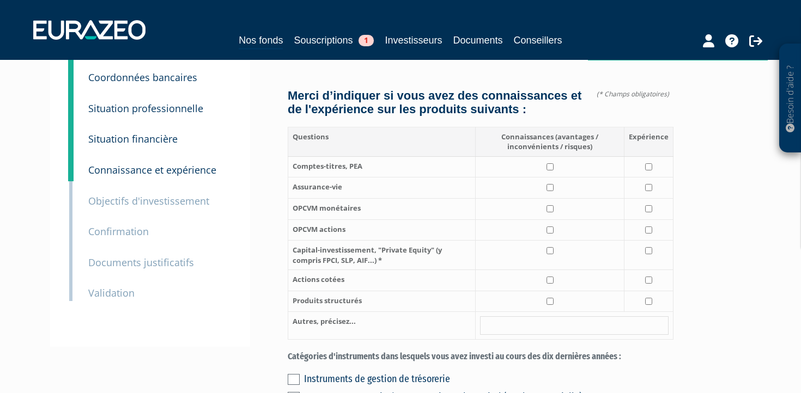
click at [555, 156] on td at bounding box center [550, 166] width 149 height 21
checkbox input "true"
click at [649, 163] on input "checkbox" at bounding box center [648, 166] width 7 height 7
checkbox input "true"
click at [550, 184] on input "checkbox" at bounding box center [550, 187] width 7 height 7
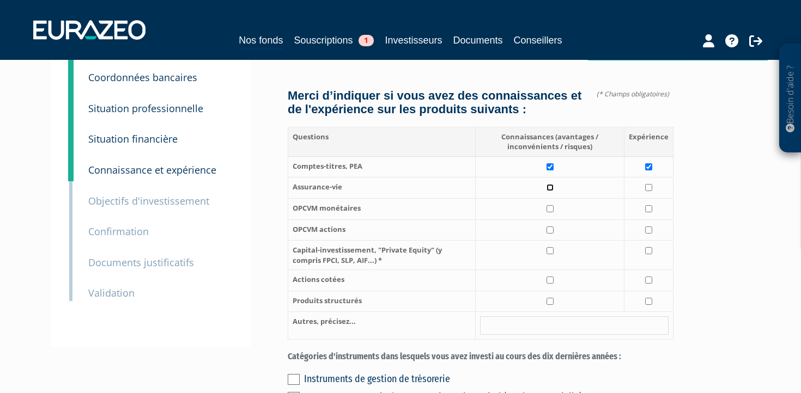
checkbox input "true"
click at [650, 184] on input "checkbox" at bounding box center [648, 187] width 7 height 7
checkbox input "true"
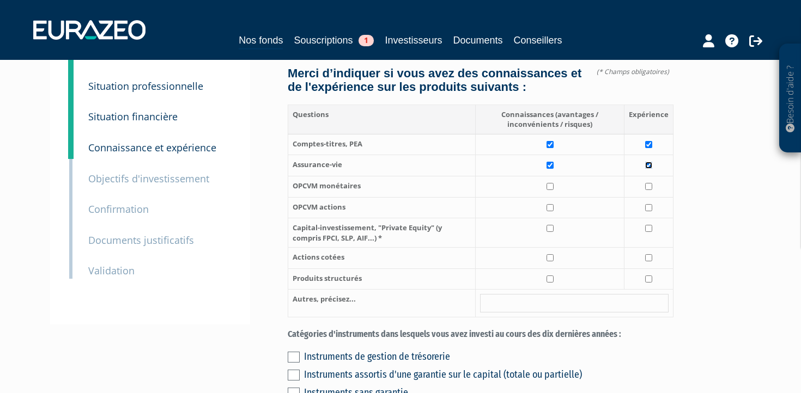
scroll to position [117, 0]
click at [549, 204] on input "checkbox" at bounding box center [550, 207] width 7 height 7
checkbox input "true"
click at [648, 204] on input "checkbox" at bounding box center [648, 207] width 7 height 7
checkbox input "true"
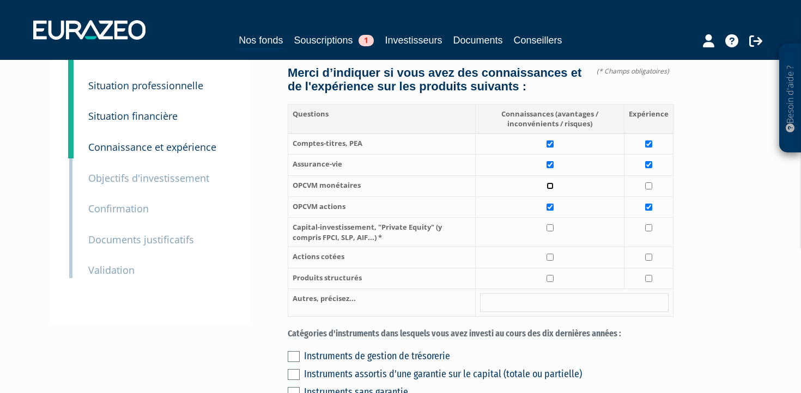
click at [551, 183] on input "checkbox" at bounding box center [550, 186] width 7 height 7
checkbox input "true"
click at [653, 176] on td at bounding box center [648, 186] width 49 height 21
checkbox input "true"
click at [550, 224] on input "checkbox" at bounding box center [550, 227] width 7 height 7
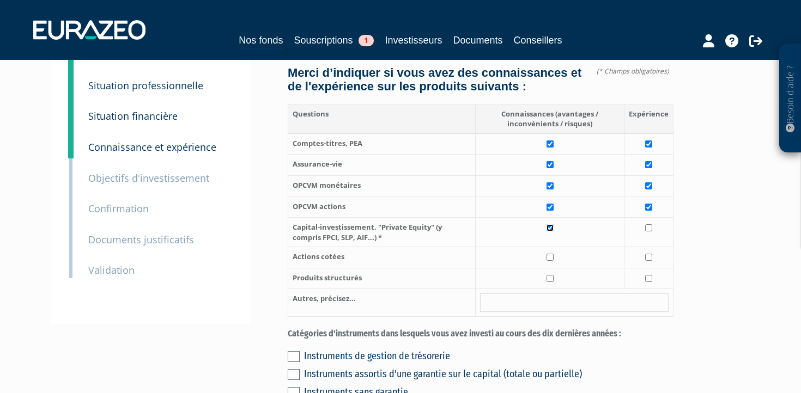
checkbox input "true"
click at [552, 254] on input "checkbox" at bounding box center [550, 257] width 7 height 7
checkbox input "true"
click at [652, 254] on input "checkbox" at bounding box center [648, 257] width 7 height 7
checkbox input "true"
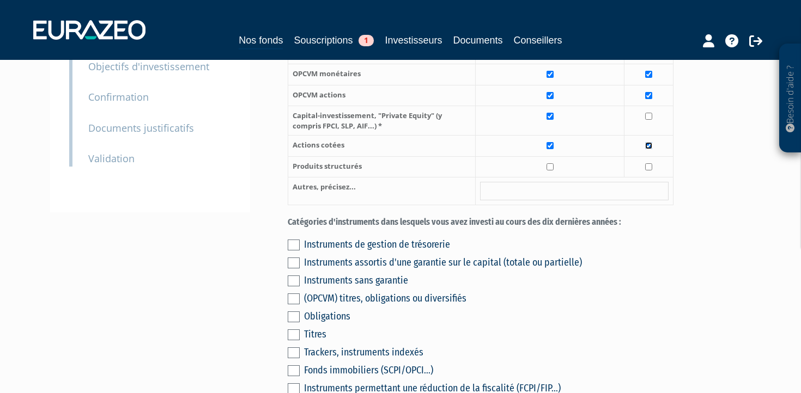
scroll to position [229, 0]
click at [523, 181] on input "text" at bounding box center [574, 190] width 189 height 19
type input "GFF"
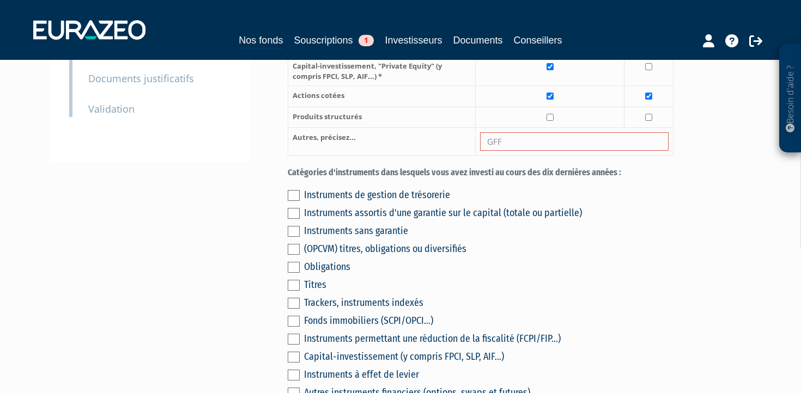
scroll to position [287, 0]
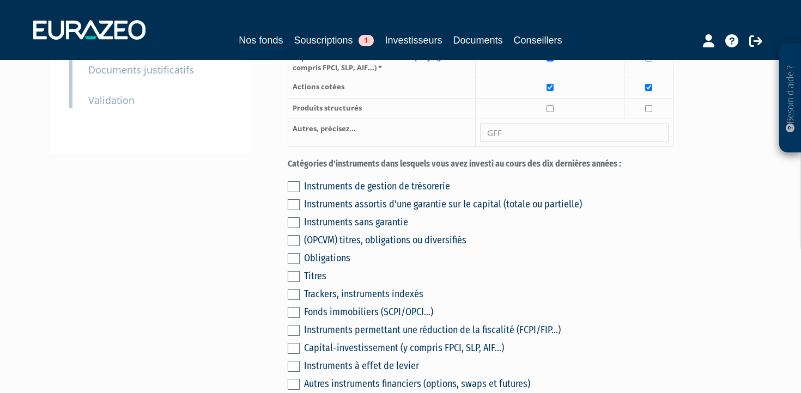
click at [295, 181] on label at bounding box center [294, 186] width 12 height 11
click at [0, 0] on input "checkbox" at bounding box center [0, 0] width 0 height 0
click at [294, 199] on label at bounding box center [294, 204] width 12 height 11
click at [0, 0] on input "checkbox" at bounding box center [0, 0] width 0 height 0
click at [294, 217] on label at bounding box center [294, 222] width 12 height 11
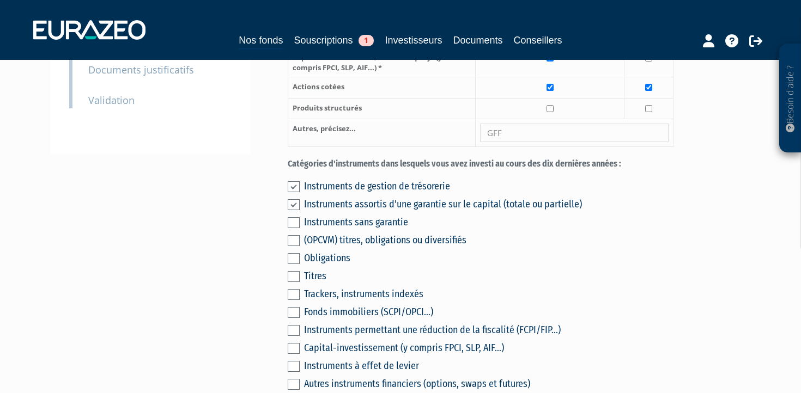
click at [0, 0] on input "checkbox" at bounding box center [0, 0] width 0 height 0
click at [292, 235] on label at bounding box center [294, 240] width 12 height 11
click at [0, 0] on input "checkbox" at bounding box center [0, 0] width 0 height 0
click at [292, 271] on label at bounding box center [294, 276] width 12 height 11
click at [0, 0] on input "checkbox" at bounding box center [0, 0] width 0 height 0
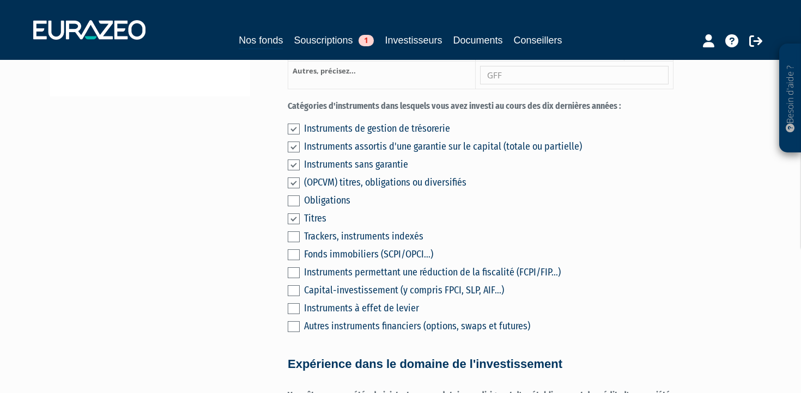
scroll to position [351, 0]
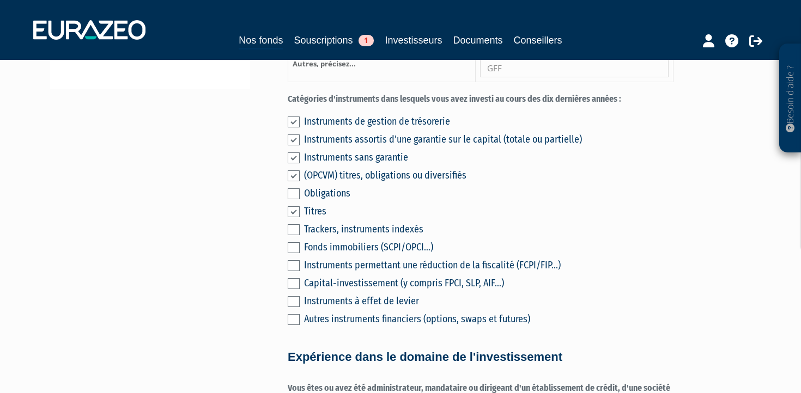
click at [294, 242] on label at bounding box center [294, 247] width 12 height 11
click at [0, 0] on input "checkbox" at bounding box center [0, 0] width 0 height 0
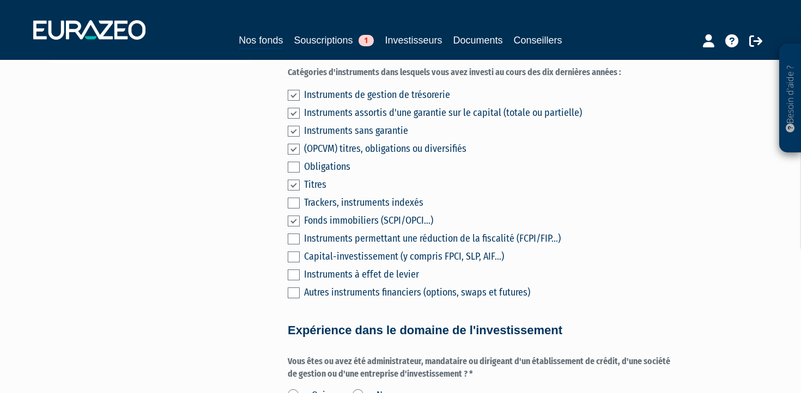
scroll to position [374, 0]
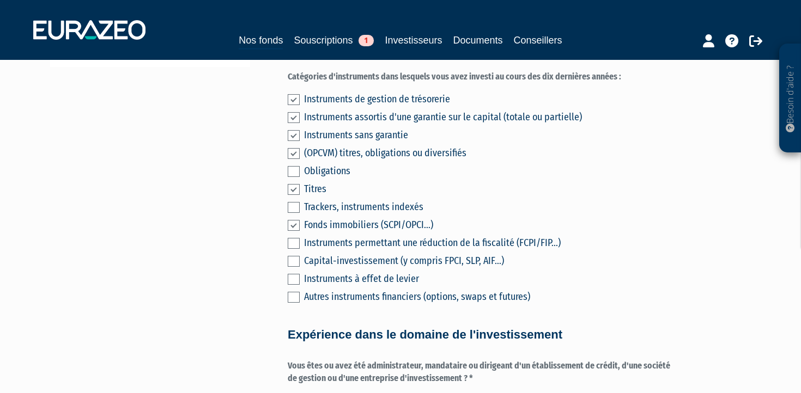
click at [295, 166] on label at bounding box center [294, 171] width 12 height 11
click at [0, 0] on input "checkbox" at bounding box center [0, 0] width 0 height 0
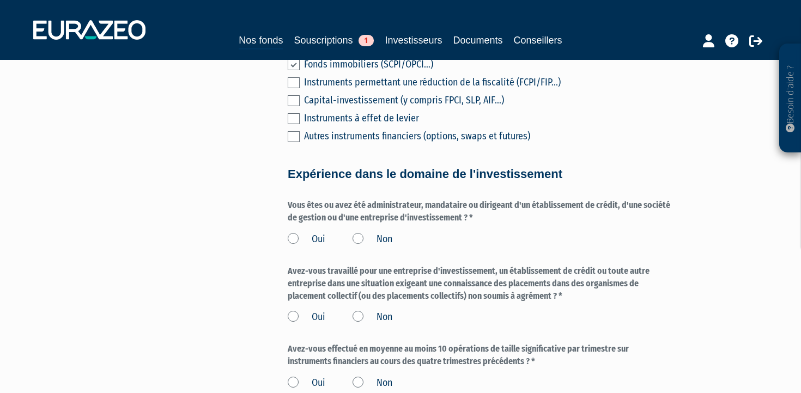
scroll to position [537, 0]
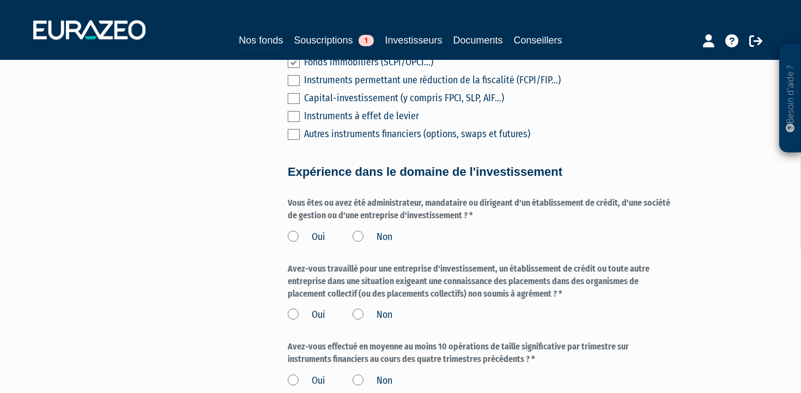
click at [360, 230] on label "Non" at bounding box center [373, 237] width 40 height 14
click at [0, 0] on input "Non" at bounding box center [0, 0] width 0 height 0
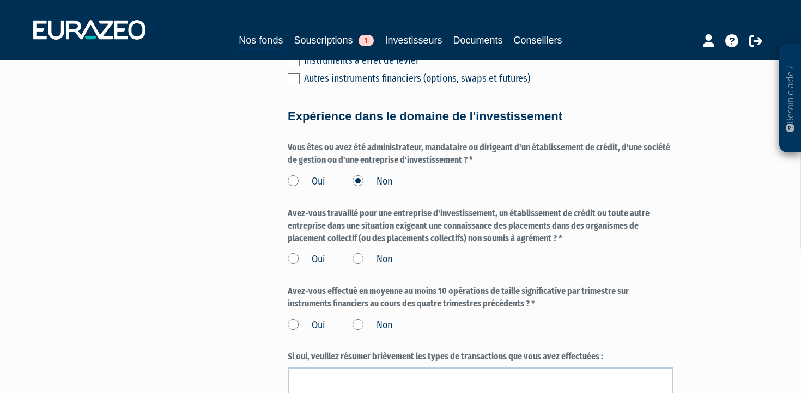
scroll to position [606, 0]
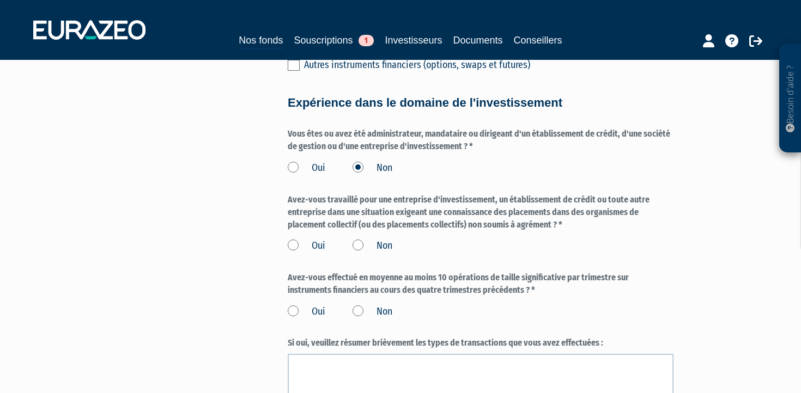
click at [356, 239] on label "Non" at bounding box center [373, 246] width 40 height 14
click at [0, 0] on input "Non" at bounding box center [0, 0] width 0 height 0
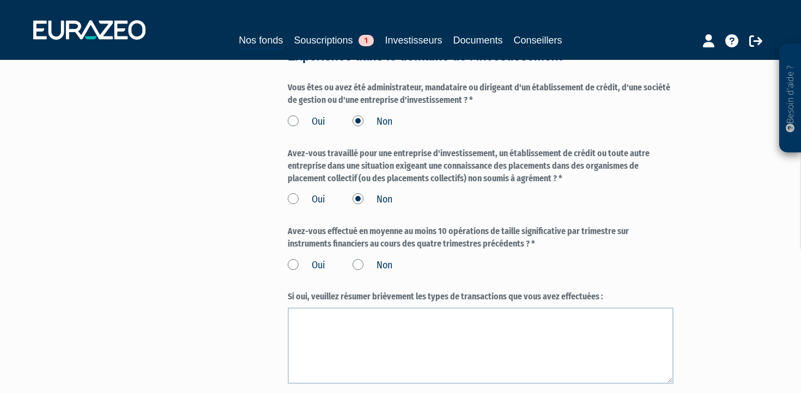
scroll to position [664, 0]
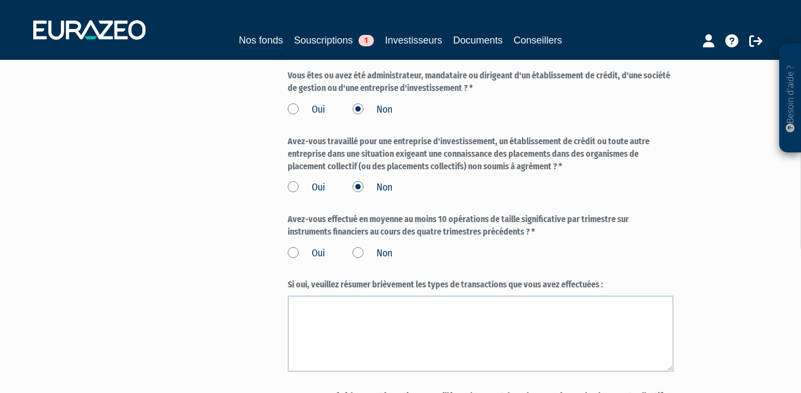
click at [360, 247] on label "Non" at bounding box center [373, 254] width 40 height 14
click at [0, 0] on input "Non" at bounding box center [0, 0] width 0 height 0
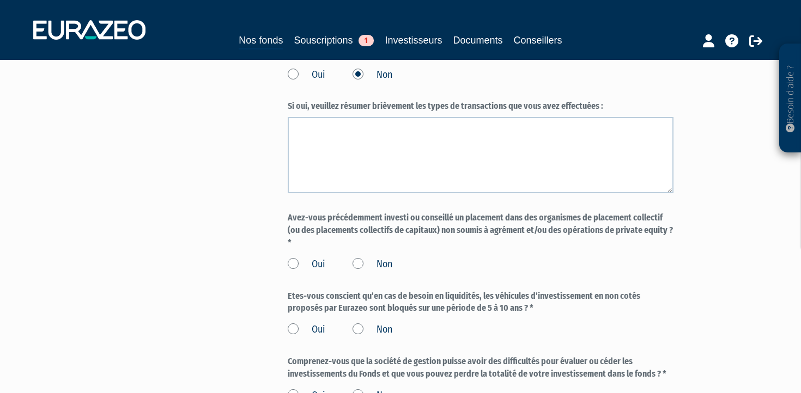
scroll to position [849, 0]
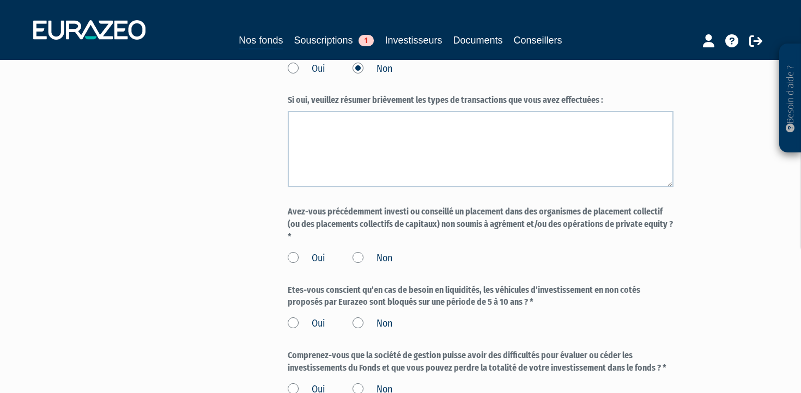
click at [360, 252] on label "Non" at bounding box center [373, 259] width 40 height 14
click at [0, 0] on input "Non" at bounding box center [0, 0] width 0 height 0
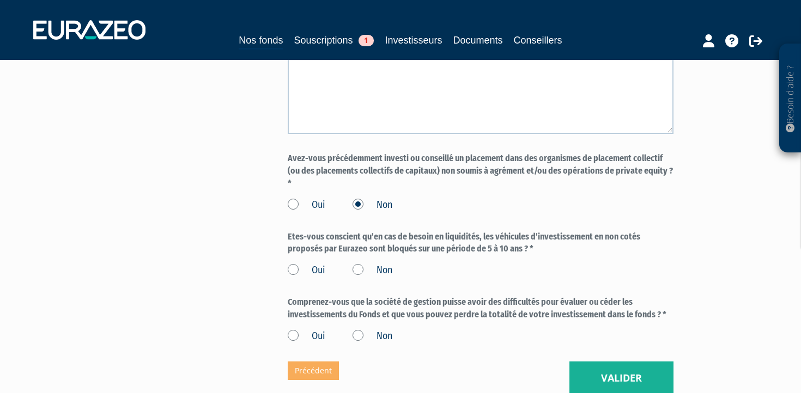
scroll to position [904, 0]
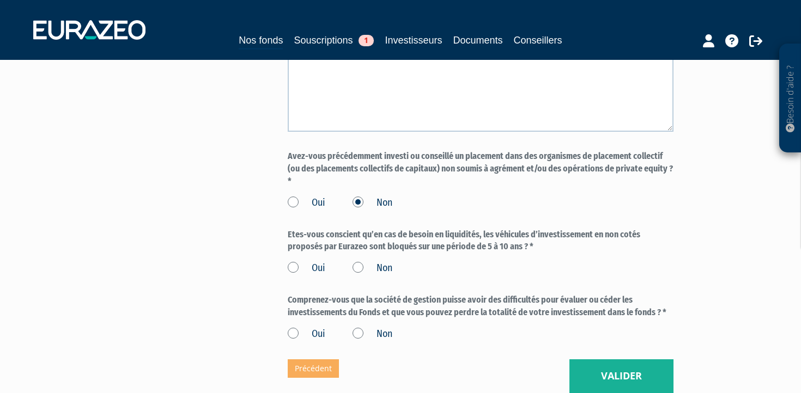
click at [295, 262] on label "Oui" at bounding box center [307, 269] width 38 height 14
click at [0, 0] on input "Oui" at bounding box center [0, 0] width 0 height 0
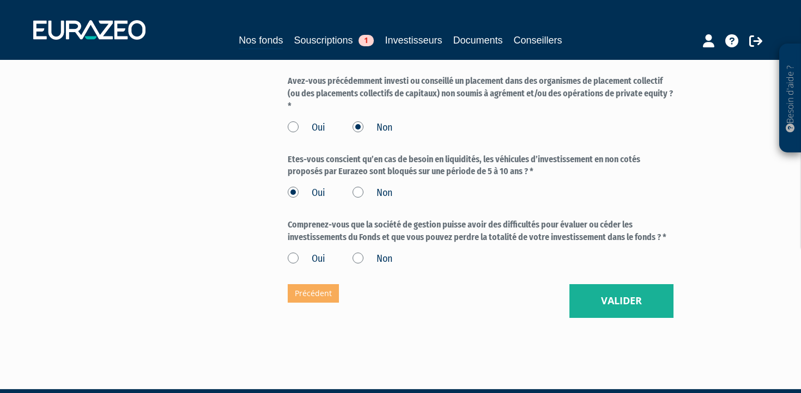
scroll to position [985, 0]
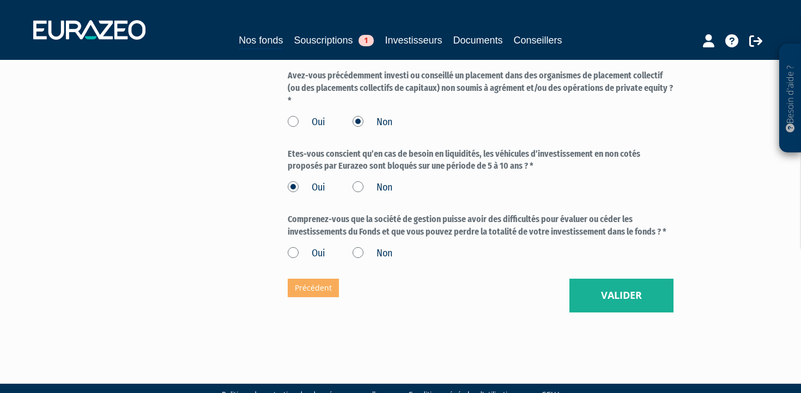
click at [293, 247] on label "Oui" at bounding box center [307, 254] width 38 height 14
click at [0, 0] on input "Oui" at bounding box center [0, 0] width 0 height 0
click at [636, 282] on button "Valider" at bounding box center [621, 296] width 104 height 34
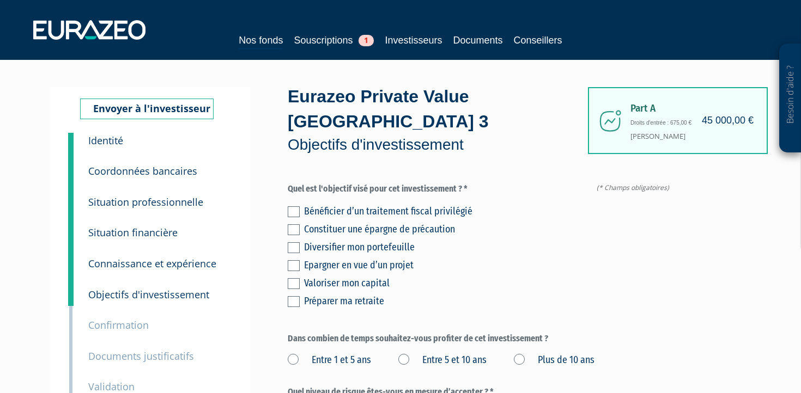
scroll to position [21, 0]
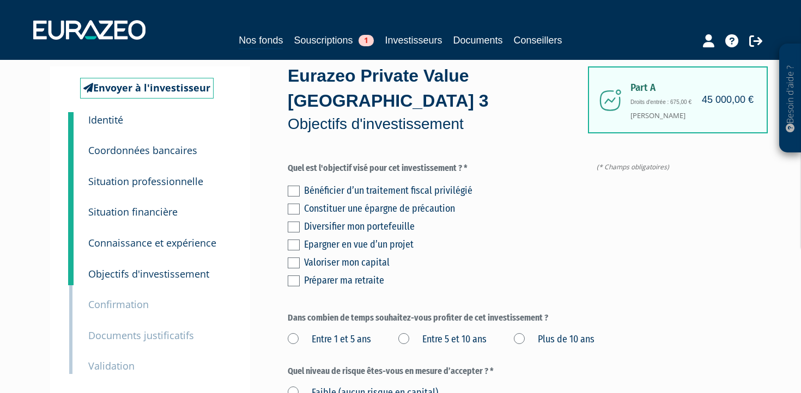
click at [294, 276] on label at bounding box center [294, 281] width 12 height 11
click at [0, 0] on input "checkbox" at bounding box center [0, 0] width 0 height 0
click at [293, 258] on label at bounding box center [294, 263] width 12 height 11
click at [0, 0] on input "checkbox" at bounding box center [0, 0] width 0 height 0
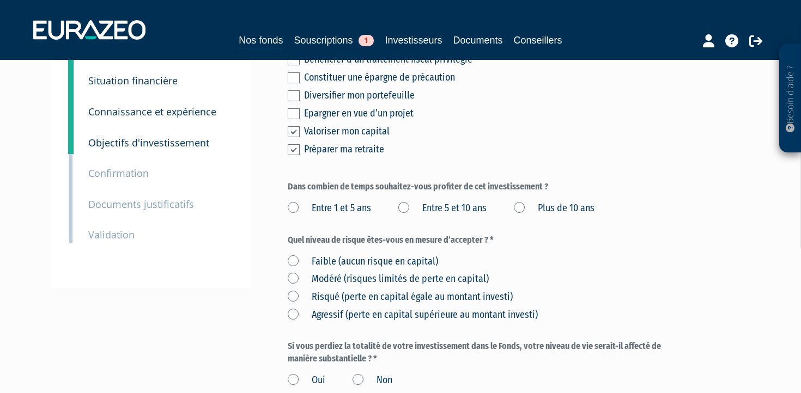
scroll to position [166, 0]
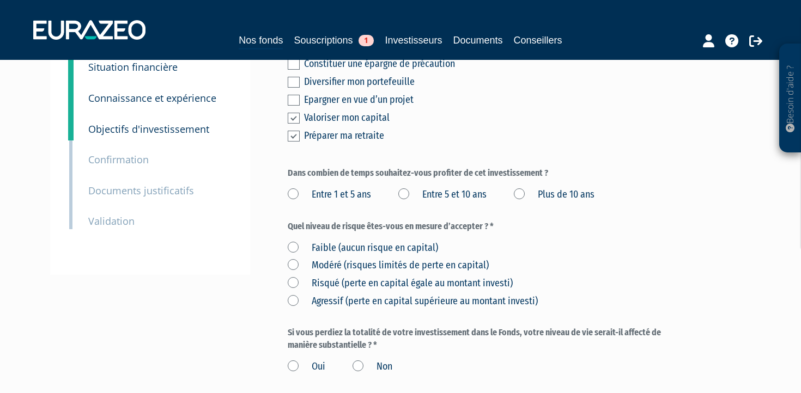
click at [521, 188] on label "Plus de 10 ans" at bounding box center [554, 195] width 81 height 14
click at [0, 0] on ans "Plus de 10 ans" at bounding box center [0, 0] width 0 height 0
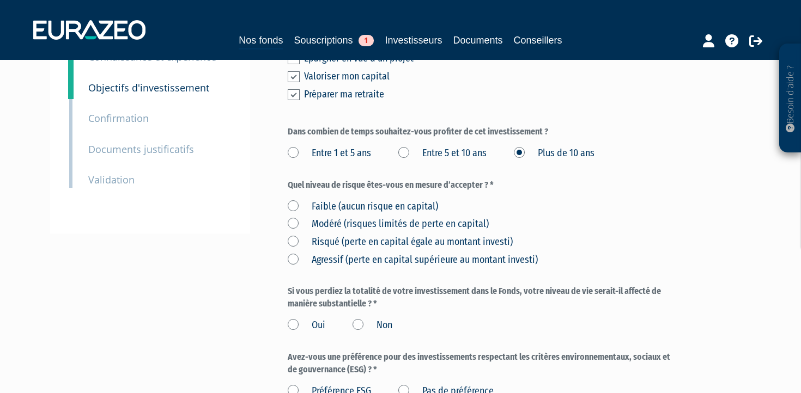
scroll to position [214, 0]
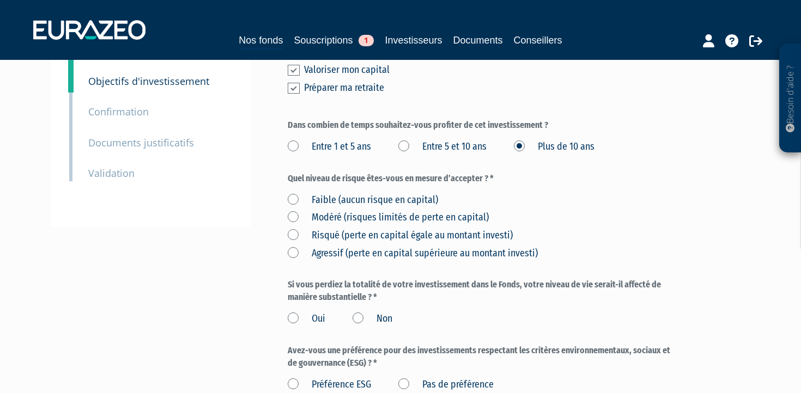
click at [292, 229] on label "Risqué (perte en capital égale au montant investi)" at bounding box center [400, 236] width 225 height 14
click at [0, 0] on investi\) "Risqué (perte en capital égale au montant investi)" at bounding box center [0, 0] width 0 height 0
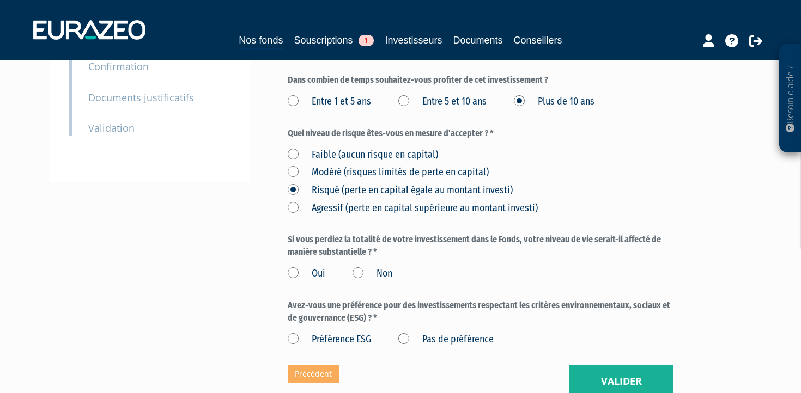
scroll to position [262, 0]
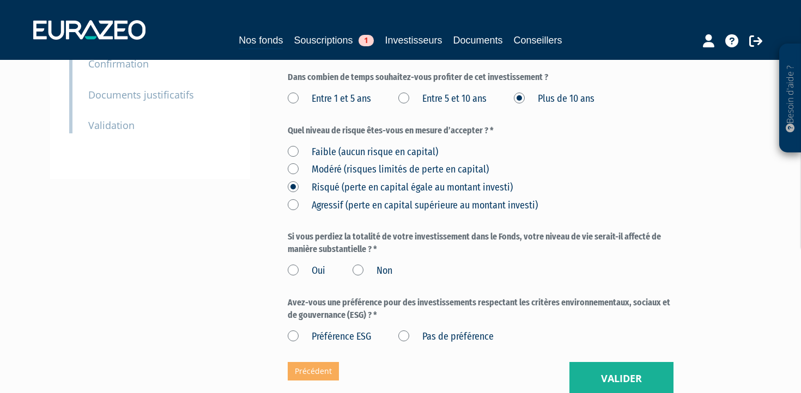
click at [358, 264] on label "Non" at bounding box center [373, 271] width 40 height 14
click at [0, 0] on input "Non" at bounding box center [0, 0] width 0 height 0
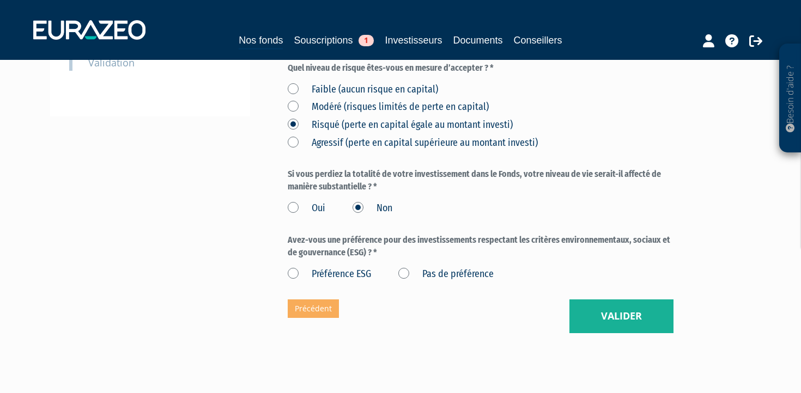
scroll to position [335, 0]
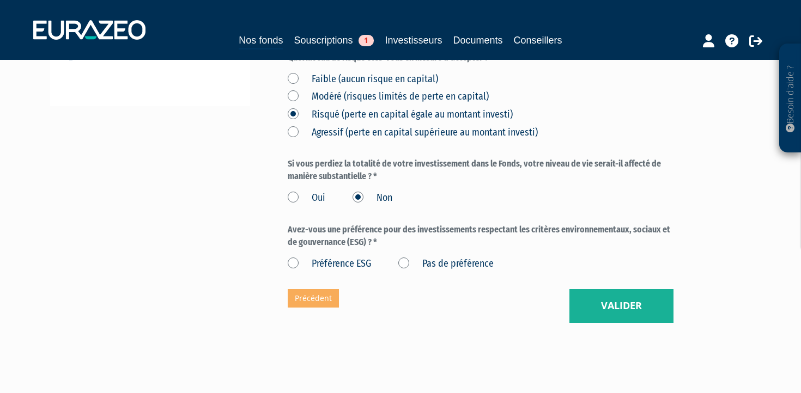
click at [407, 257] on label "Pas de préférence" at bounding box center [445, 264] width 95 height 14
click at [0, 0] on préférence "Pas de préférence" at bounding box center [0, 0] width 0 height 0
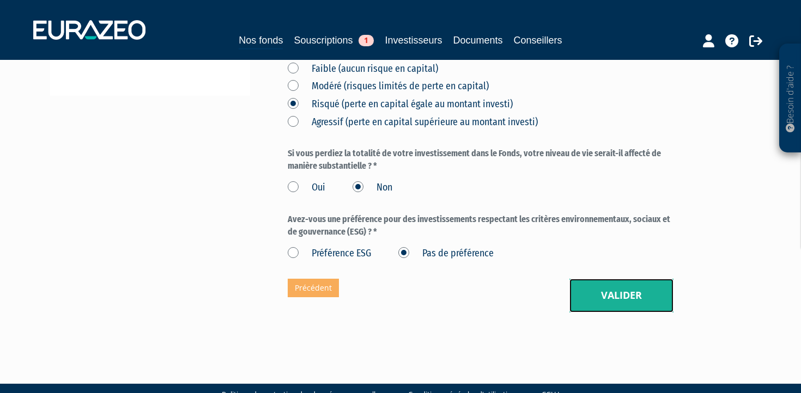
click at [623, 279] on button "Valider" at bounding box center [621, 296] width 104 height 34
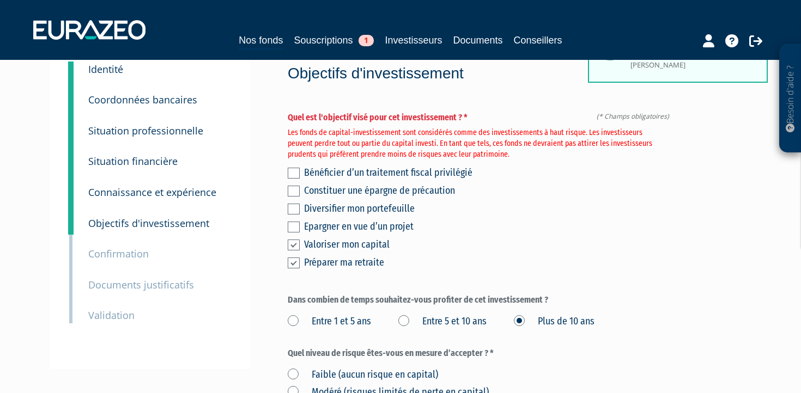
scroll to position [71, 0]
click at [296, 204] on label at bounding box center [294, 209] width 12 height 11
click at [0, 0] on input "checkbox" at bounding box center [0, 0] width 0 height 0
click at [290, 240] on label at bounding box center [294, 245] width 12 height 11
click at [0, 0] on input "checkbox" at bounding box center [0, 0] width 0 height 0
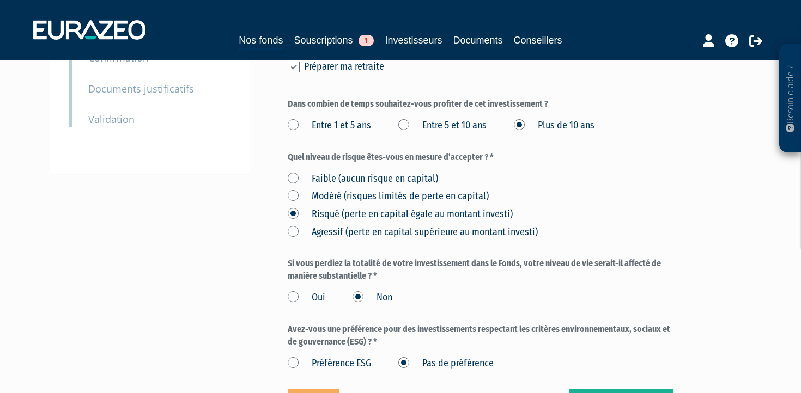
scroll to position [378, 0]
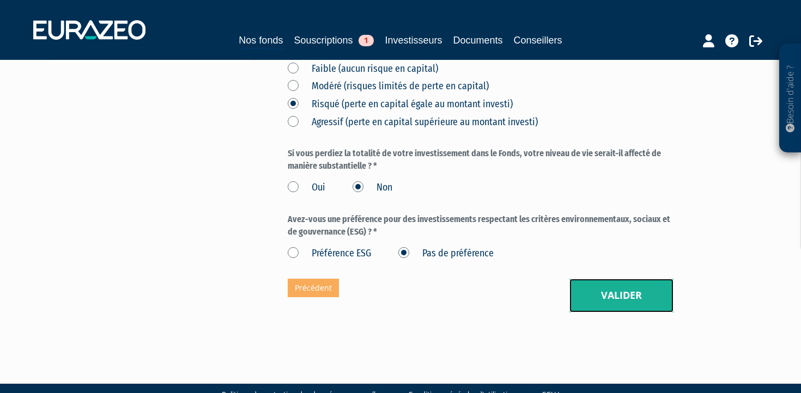
click at [589, 279] on button "Valider" at bounding box center [621, 296] width 104 height 34
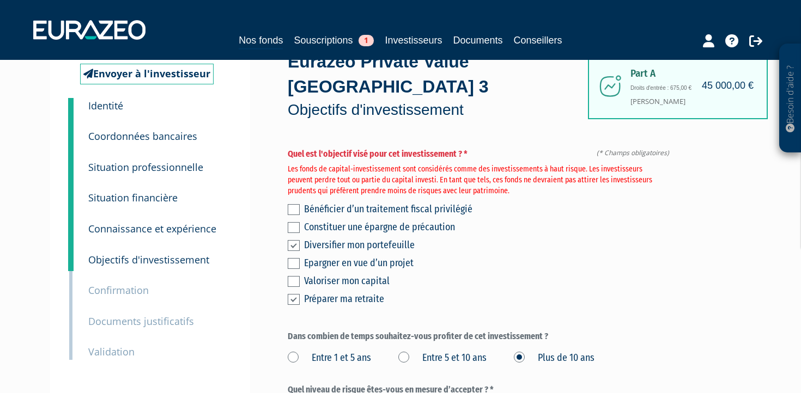
scroll to position [39, 0]
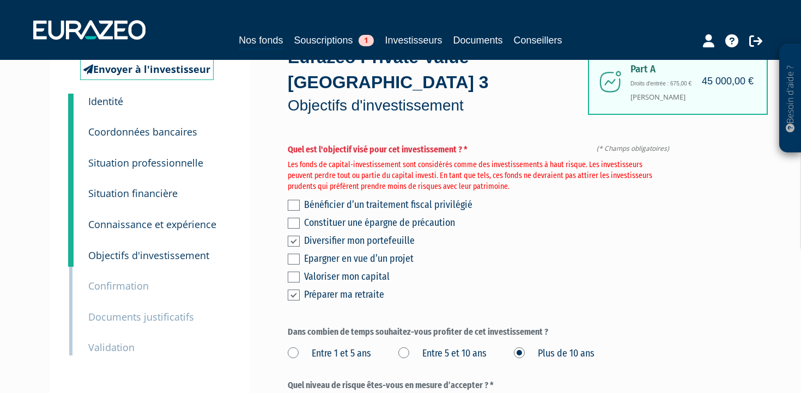
click at [292, 290] on label at bounding box center [294, 295] width 12 height 11
click at [0, 0] on input "checkbox" at bounding box center [0, 0] width 0 height 0
click at [295, 272] on label at bounding box center [294, 277] width 12 height 11
click at [0, 0] on input "checkbox" at bounding box center [0, 0] width 0 height 0
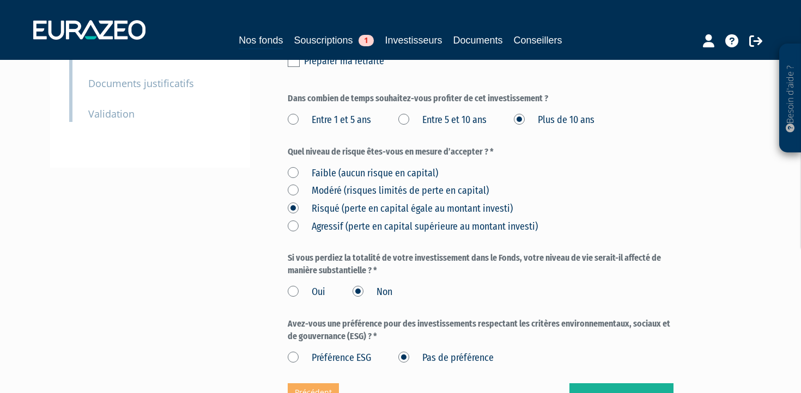
scroll to position [378, 0]
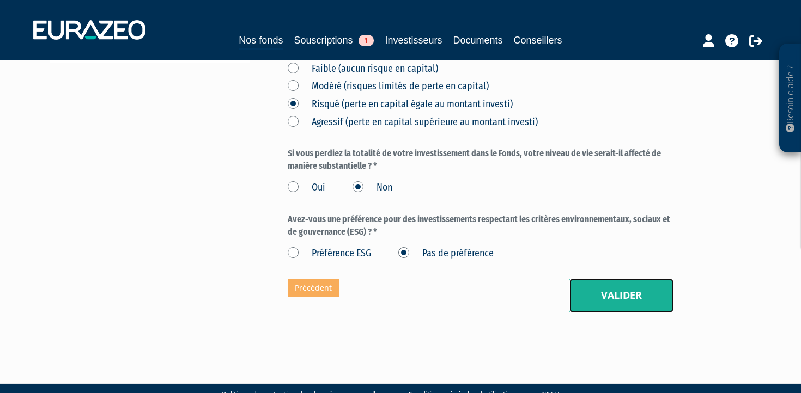
click at [601, 279] on button "Valider" at bounding box center [621, 296] width 104 height 34
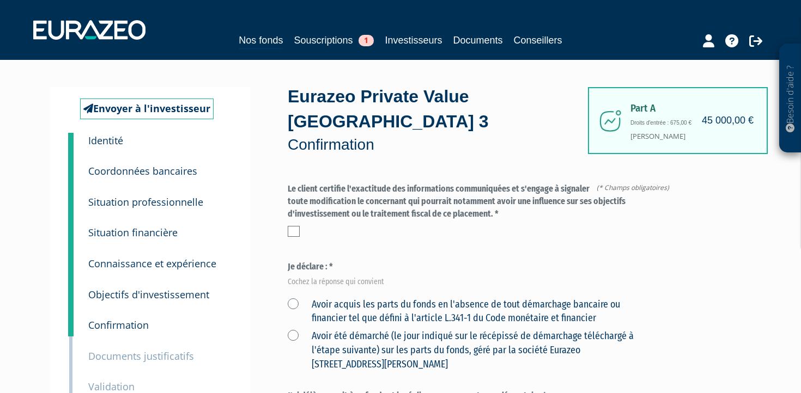
click at [295, 226] on label at bounding box center [294, 231] width 12 height 11
click at [0, 0] on input "checkbox" at bounding box center [0, 0] width 0 height 0
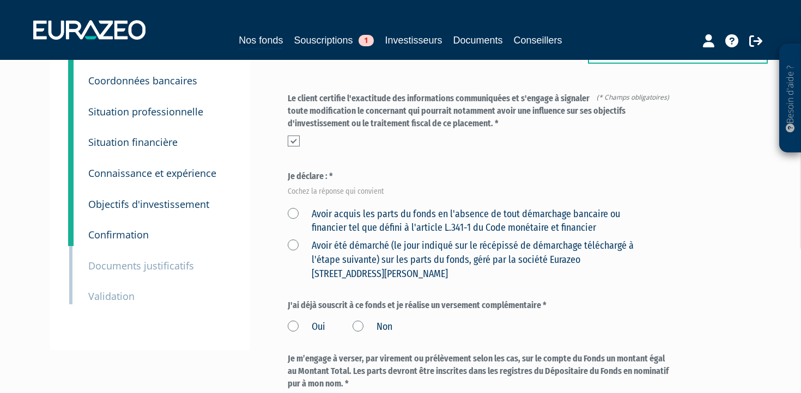
scroll to position [93, 0]
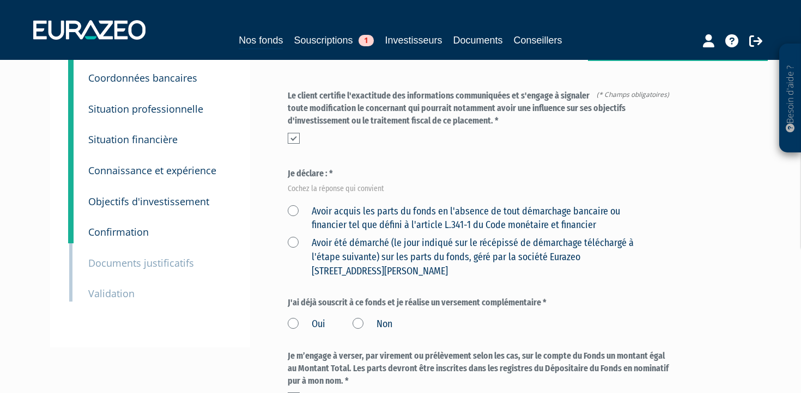
click at [357, 205] on label "Avoir acquis les parts du fonds en l'absence de tout démarchage bancaire ou fin…" at bounding box center [468, 219] width 360 height 28
click at [0, 0] on financier "Avoir acquis les parts du fonds en l'absence de tout démarchage bancaire ou fin…" at bounding box center [0, 0] width 0 height 0
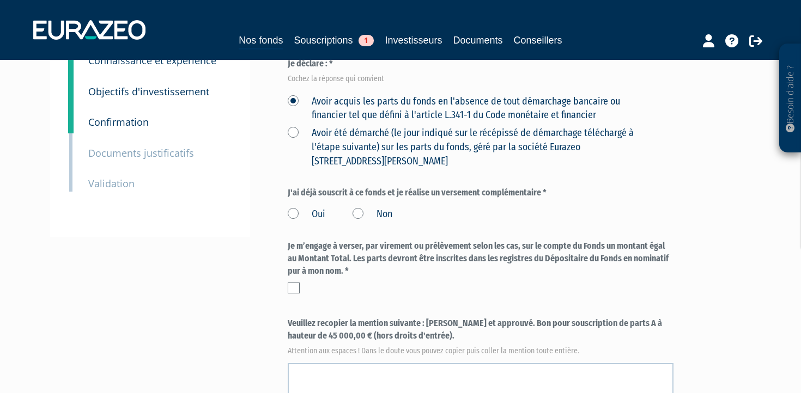
scroll to position [205, 0]
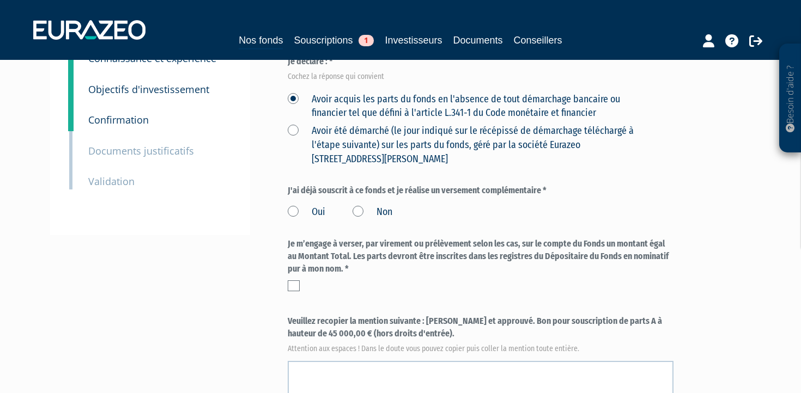
click at [359, 205] on label "Non" at bounding box center [373, 212] width 40 height 14
click at [0, 0] on input "Non" at bounding box center [0, 0] width 0 height 0
click at [296, 281] on label at bounding box center [294, 286] width 12 height 11
click at [0, 0] on input "checkbox" at bounding box center [0, 0] width 0 height 0
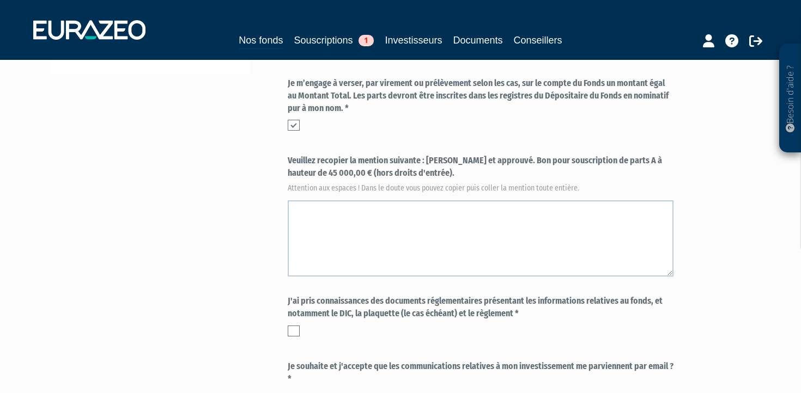
scroll to position [335, 0]
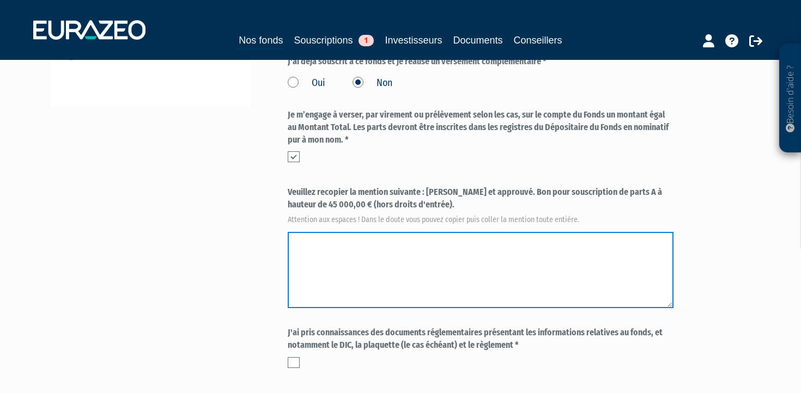
click at [406, 240] on textarea at bounding box center [481, 270] width 386 height 76
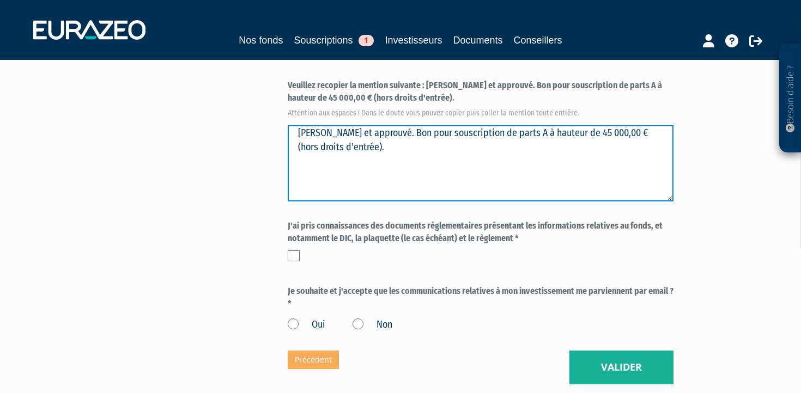
scroll to position [446, 0]
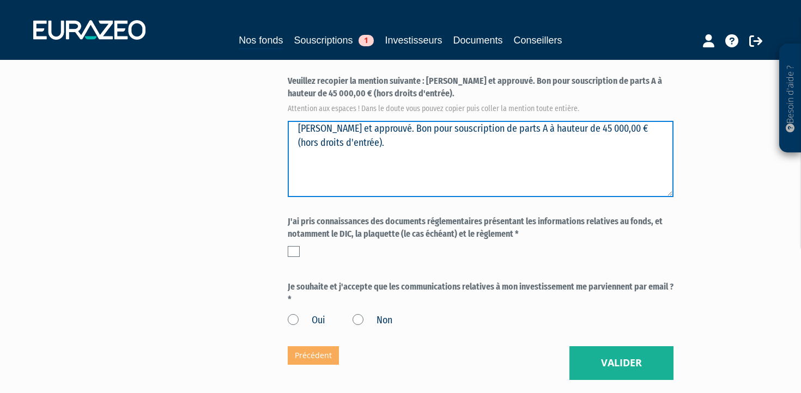
type textarea "Lu et approuvé. Bon pour souscription de parts A à hauteur de 45 000,00 € (hors…"
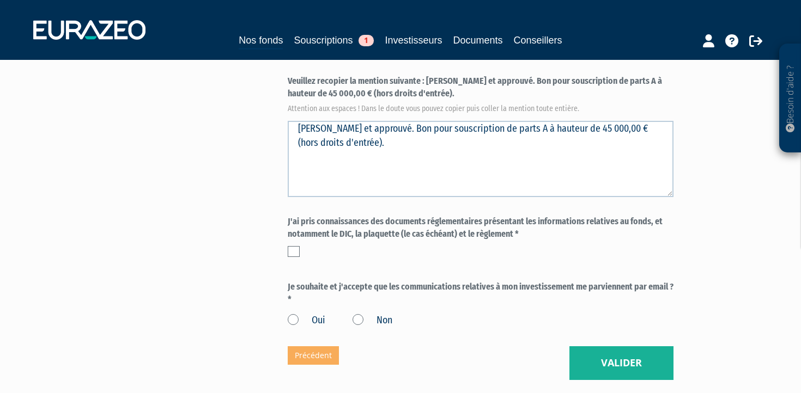
click at [294, 246] on label at bounding box center [294, 251] width 12 height 11
click at [0, 0] on input "checkbox" at bounding box center [0, 0] width 0 height 0
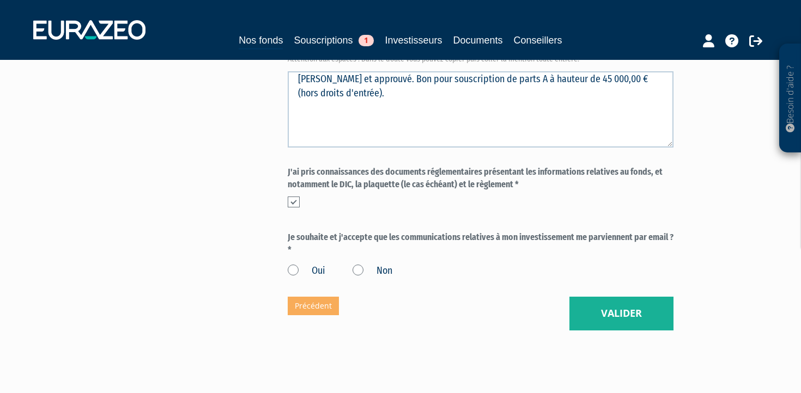
scroll to position [513, 0]
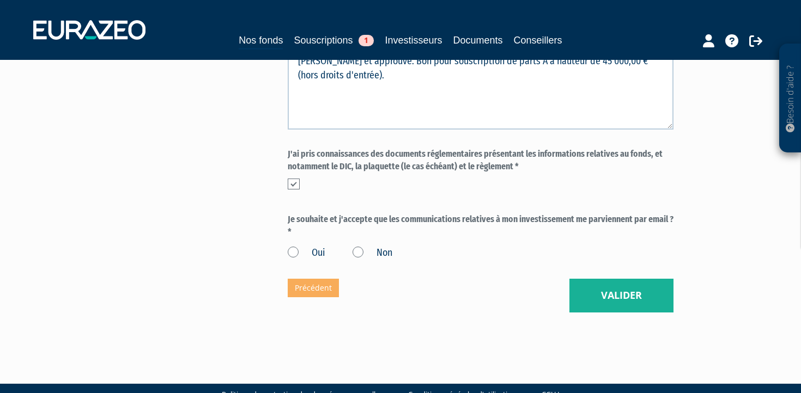
click at [295, 246] on label "Oui" at bounding box center [307, 253] width 38 height 14
click at [0, 0] on input "Oui" at bounding box center [0, 0] width 0 height 0
click at [603, 279] on button "Valider" at bounding box center [621, 296] width 104 height 34
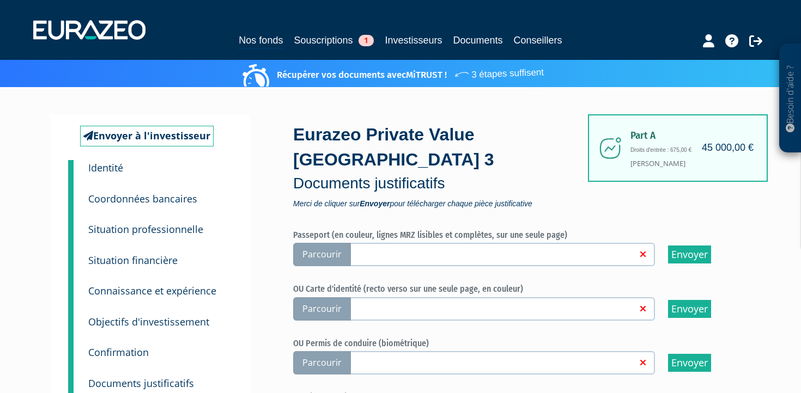
click at [112, 169] on small "Identité" at bounding box center [105, 167] width 35 height 13
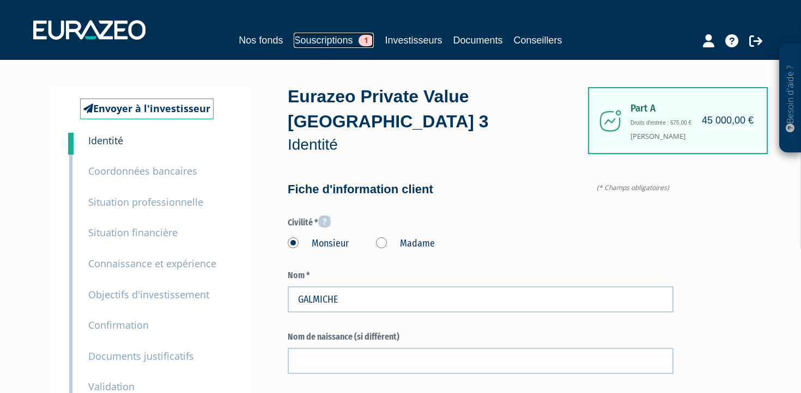
click at [367, 41] on span "1" at bounding box center [366, 40] width 15 height 11
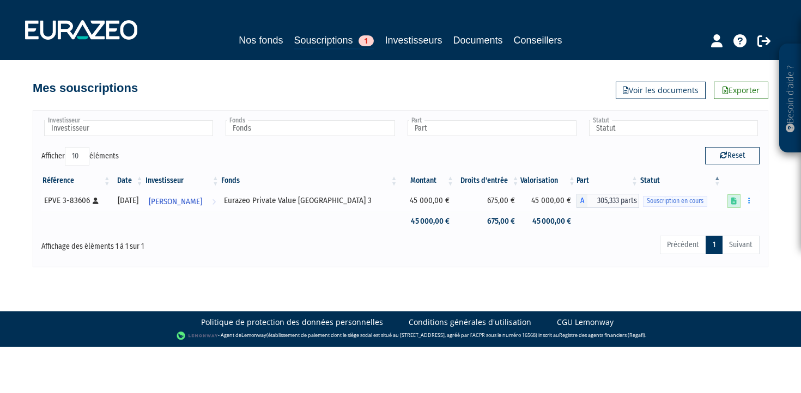
click at [737, 202] on link at bounding box center [733, 202] width 13 height 14
